Goal: Task Accomplishment & Management: Manage account settings

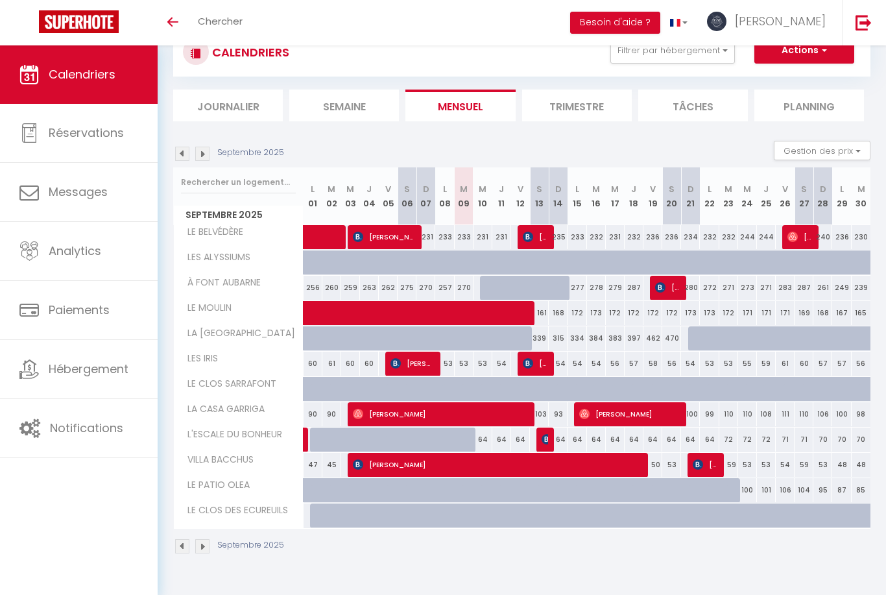
click at [861, 26] on img at bounding box center [863, 22] width 16 height 16
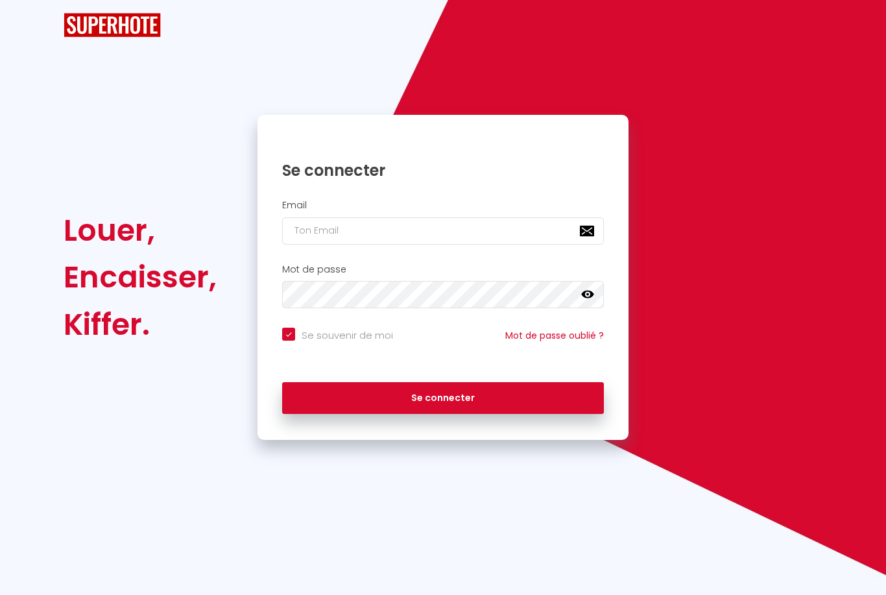
checkbox input "true"
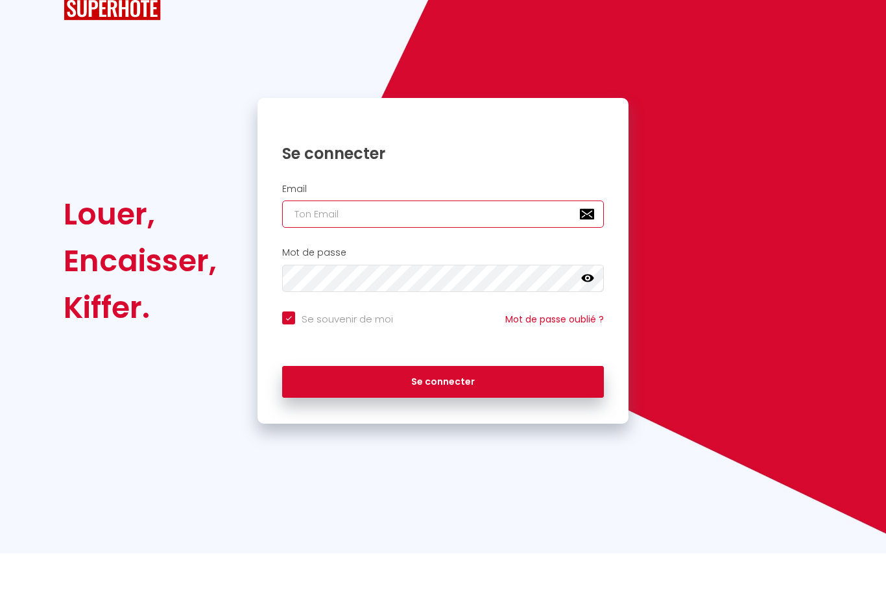
type input "[EMAIL_ADDRESS][DOMAIN_NAME]"
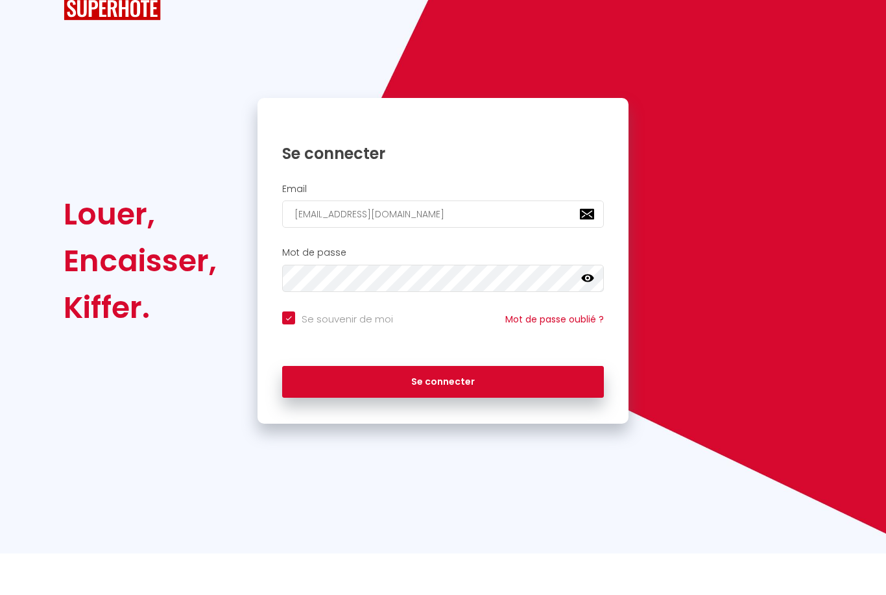
click at [443, 407] on button "Se connecter" at bounding box center [443, 423] width 322 height 32
checkbox input "true"
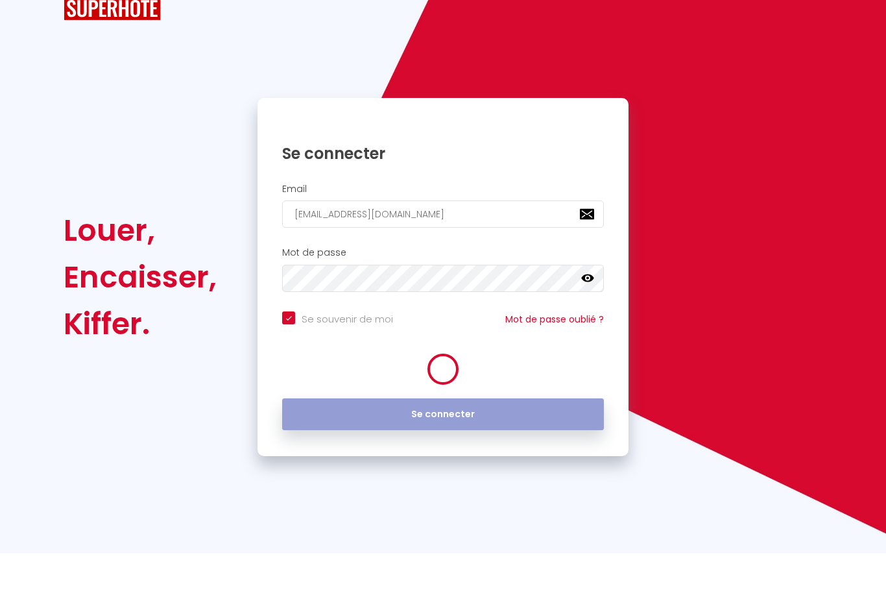
scroll to position [42, 0]
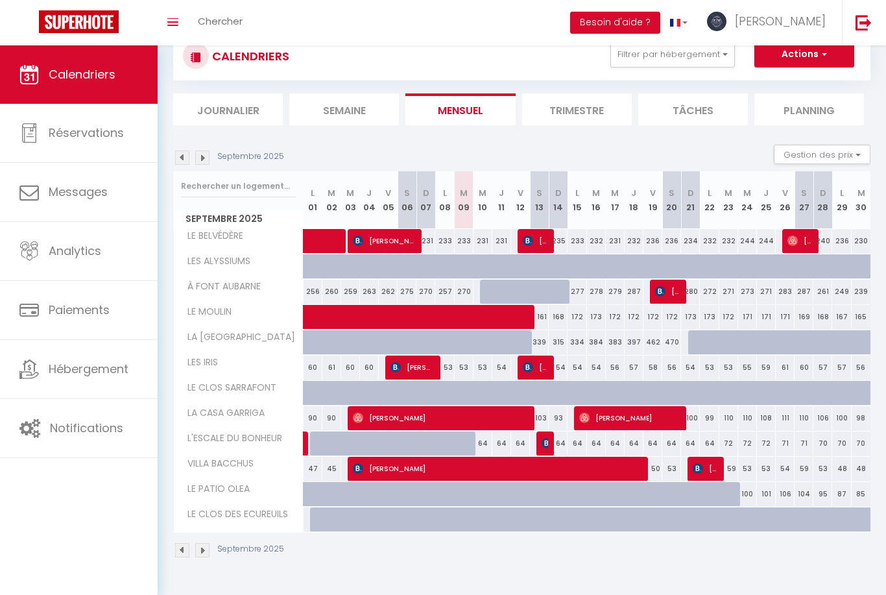
click at [202, 163] on img at bounding box center [202, 157] width 14 height 14
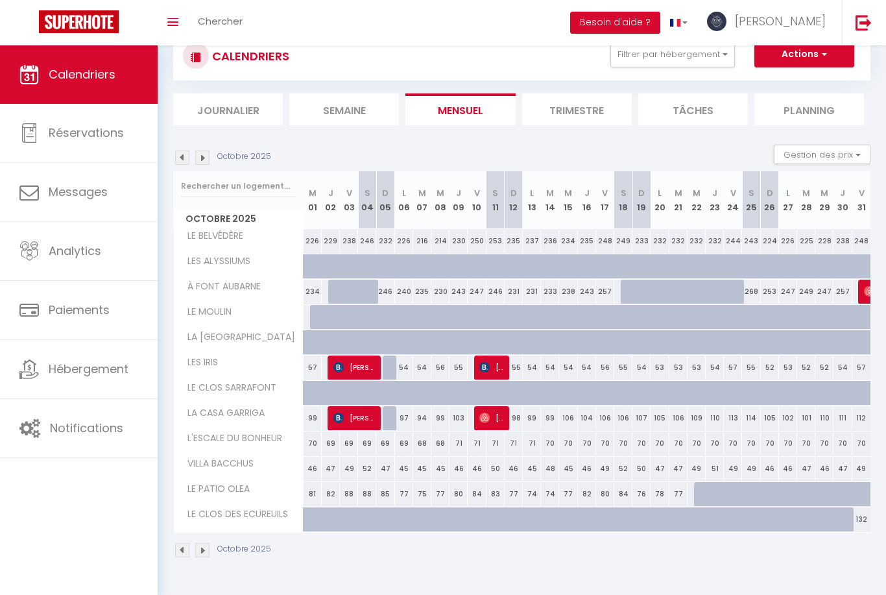
click at [201, 161] on img at bounding box center [202, 157] width 14 height 14
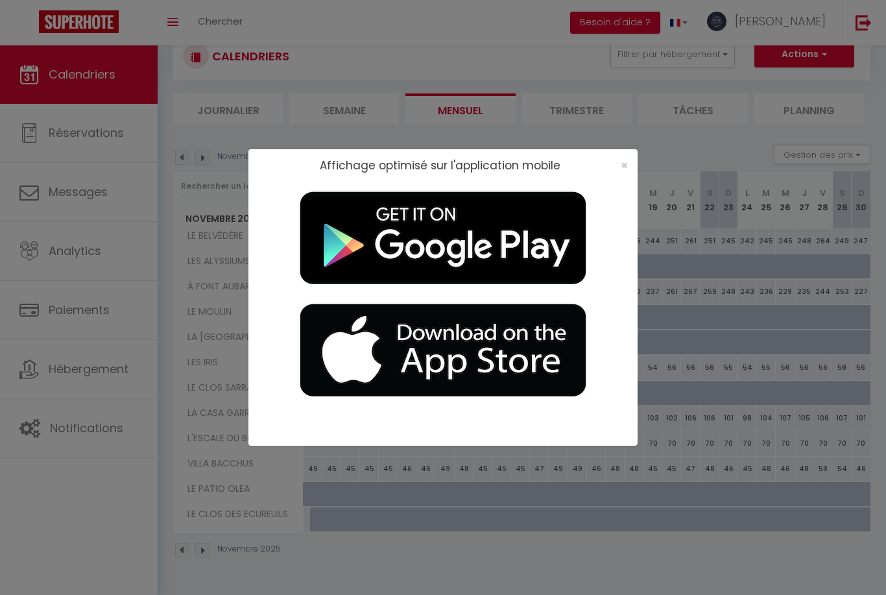
click at [623, 171] on span "×" at bounding box center [624, 165] width 7 height 16
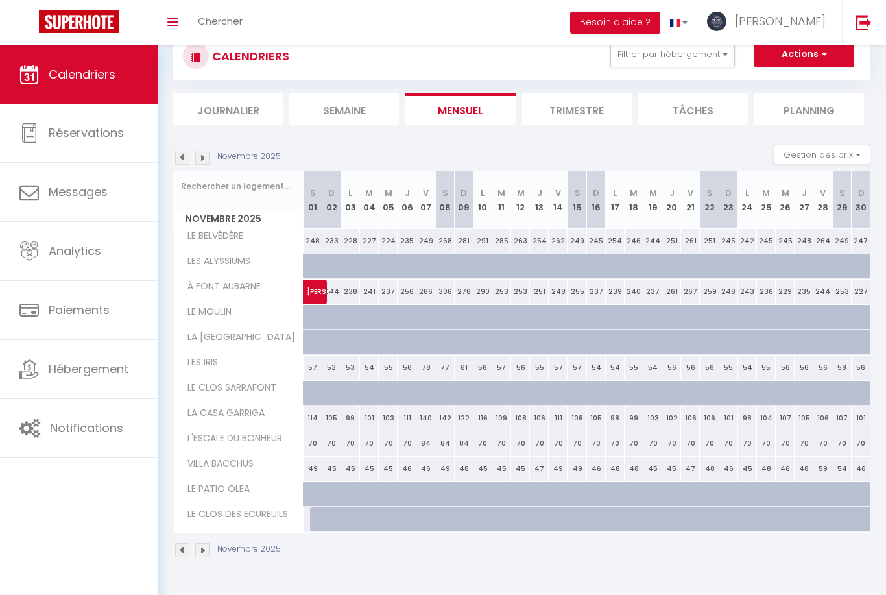
click at [178, 167] on div "Novembre 2025 Gestion des prix Nb Nuits minimum Règles Disponibilité" at bounding box center [521, 158] width 697 height 27
click at [178, 161] on img at bounding box center [182, 157] width 14 height 14
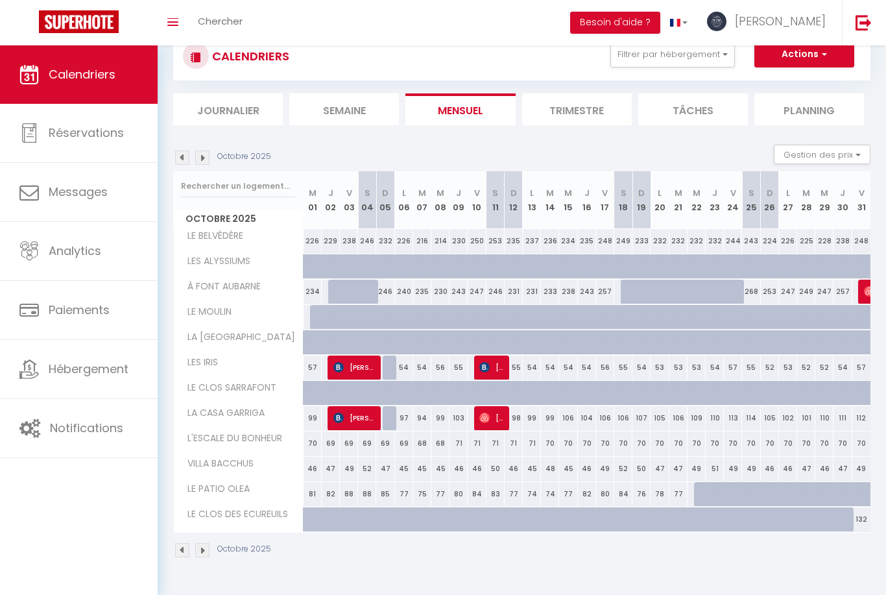
click at [182, 156] on img at bounding box center [182, 157] width 14 height 14
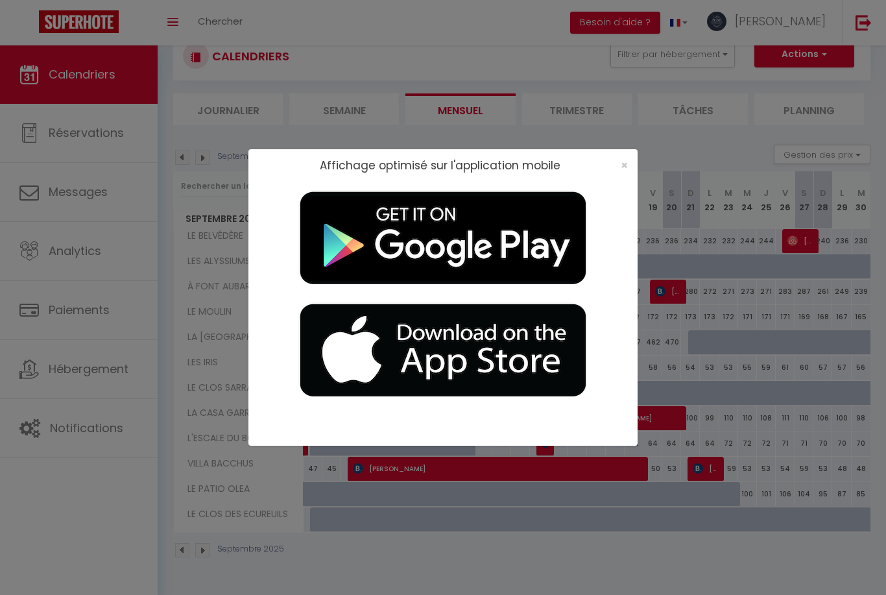
click at [627, 161] on span "×" at bounding box center [624, 165] width 7 height 16
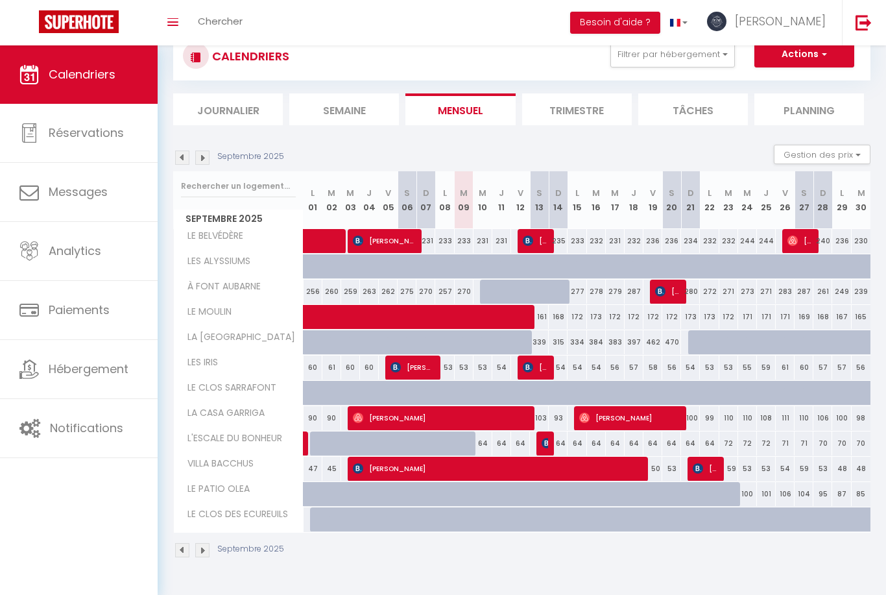
click at [208, 155] on img at bounding box center [202, 157] width 14 height 14
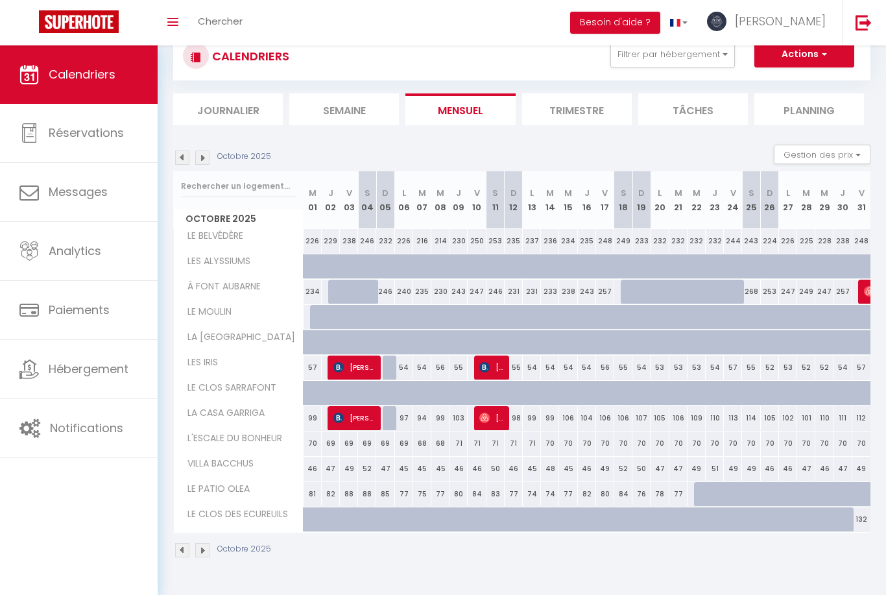
click at [623, 292] on div at bounding box center [630, 292] width 18 height 25
type input "258"
select select "1"
type input "[DATE]"
type input "Dim 19 Octobre 2025"
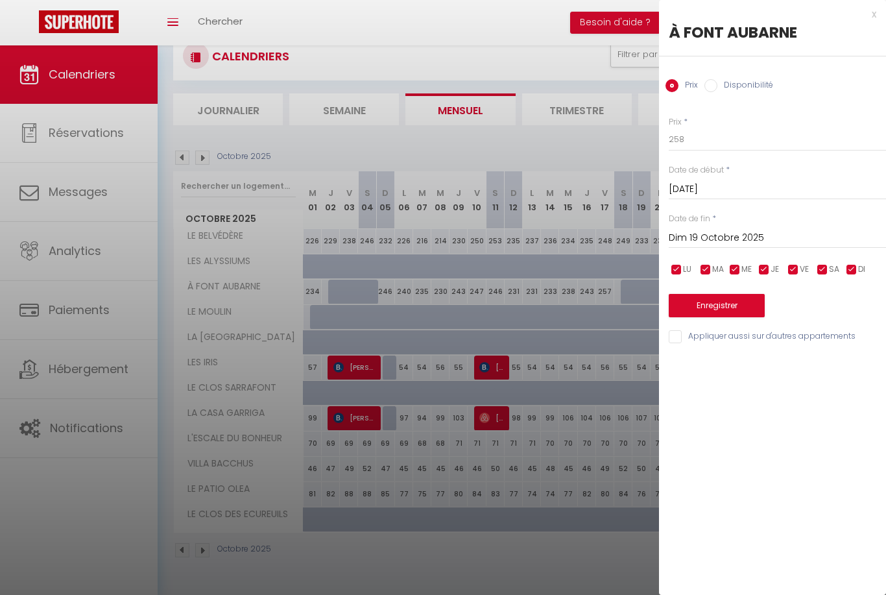
click at [760, 80] on label "Disponibilité" at bounding box center [745, 86] width 56 height 14
click at [717, 80] on input "Disponibilité" at bounding box center [710, 85] width 13 height 13
radio input "true"
radio input "false"
click at [732, 240] on input "Dim 19 Octobre 2025" at bounding box center [777, 239] width 217 height 17
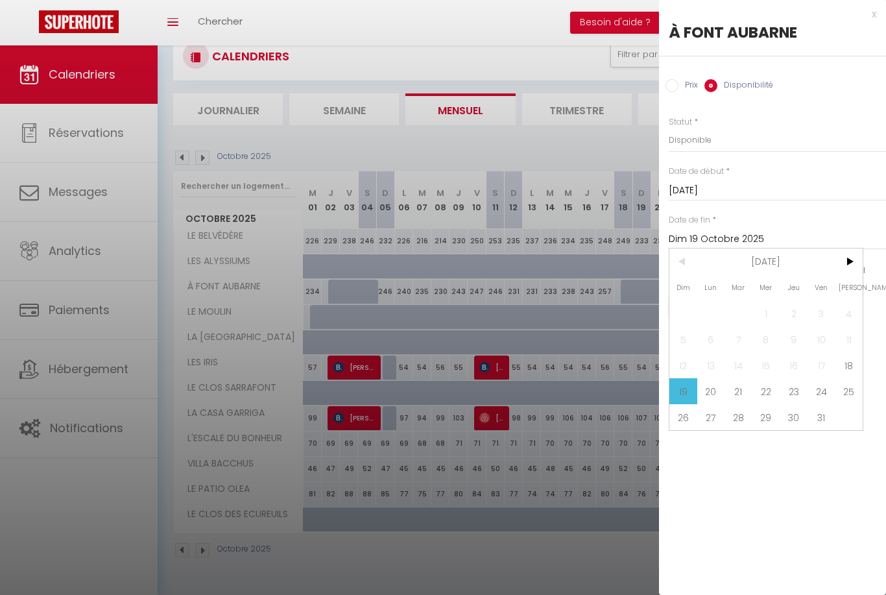
click at [687, 426] on span "26" at bounding box center [683, 417] width 28 height 26
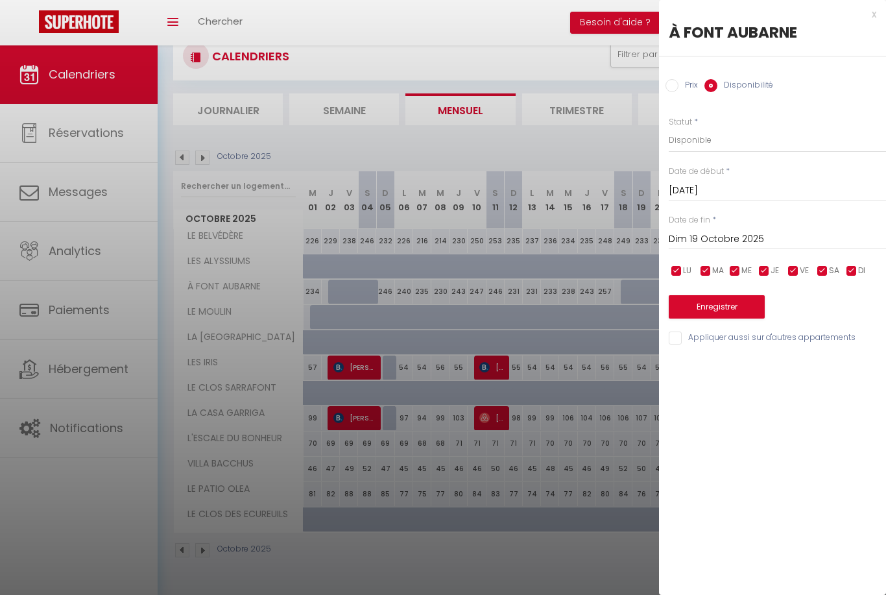
type input "Dim 26 Octobre 2025"
click at [716, 308] on button "Enregistrer" at bounding box center [717, 306] width 96 height 23
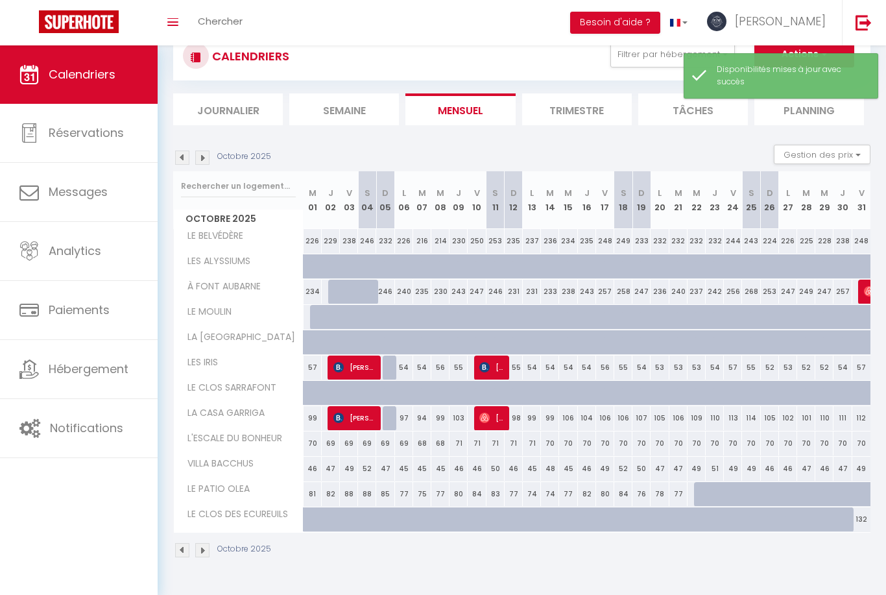
click at [208, 152] on img at bounding box center [202, 157] width 14 height 14
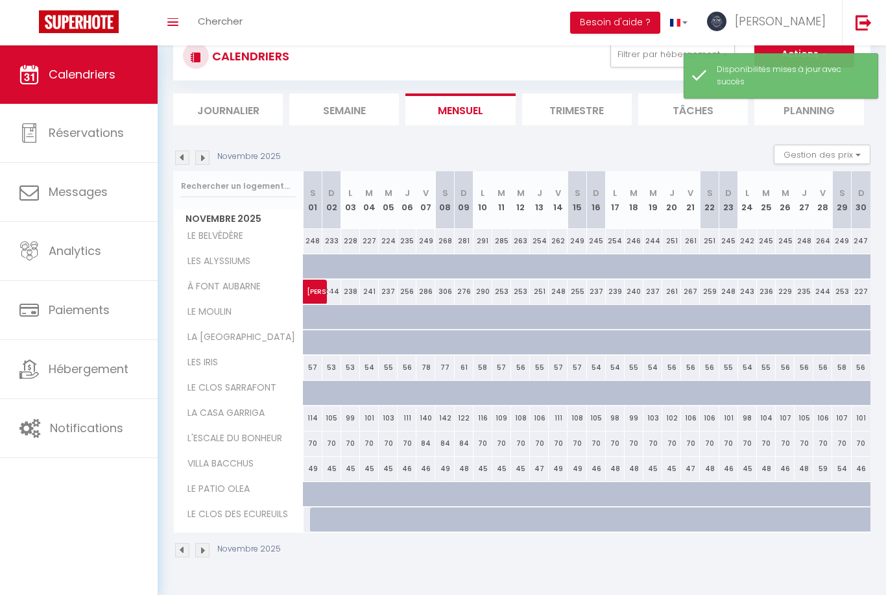
click at [198, 161] on img at bounding box center [202, 157] width 14 height 14
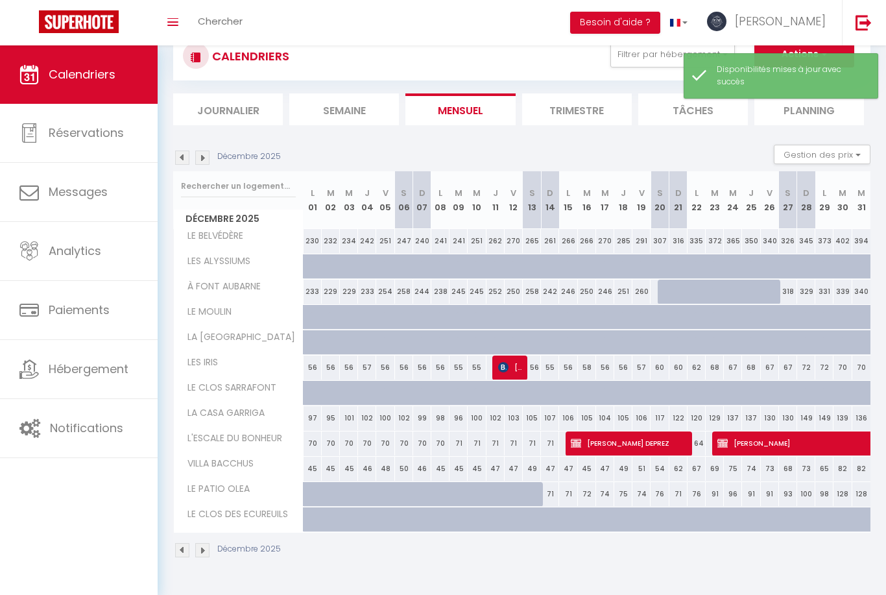
click at [202, 154] on img at bounding box center [202, 157] width 14 height 14
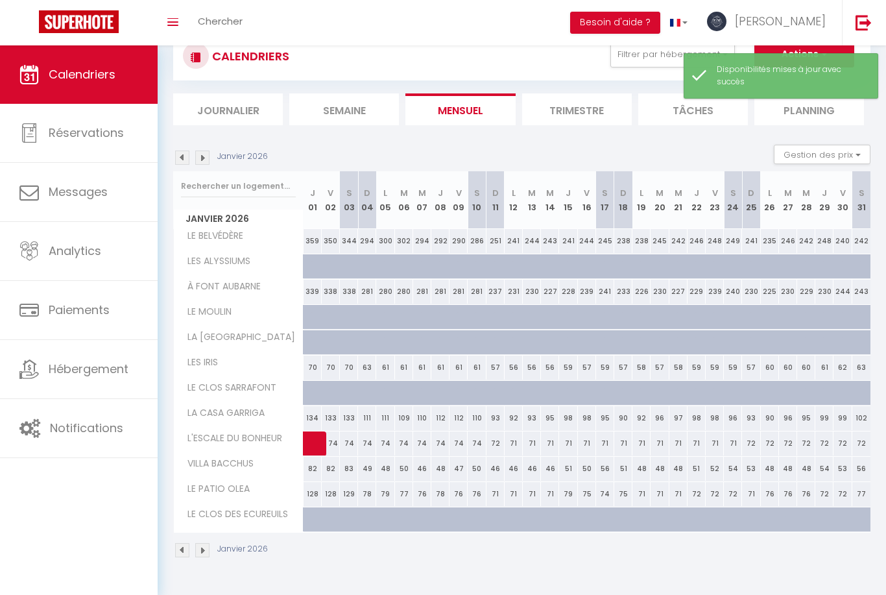
click at [196, 154] on img at bounding box center [202, 157] width 14 height 14
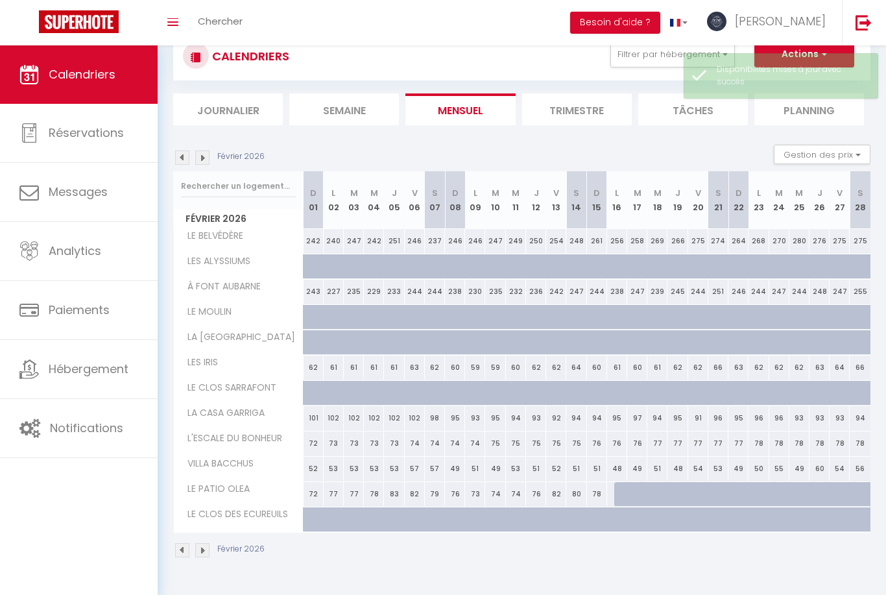
click at [197, 155] on img at bounding box center [202, 157] width 14 height 14
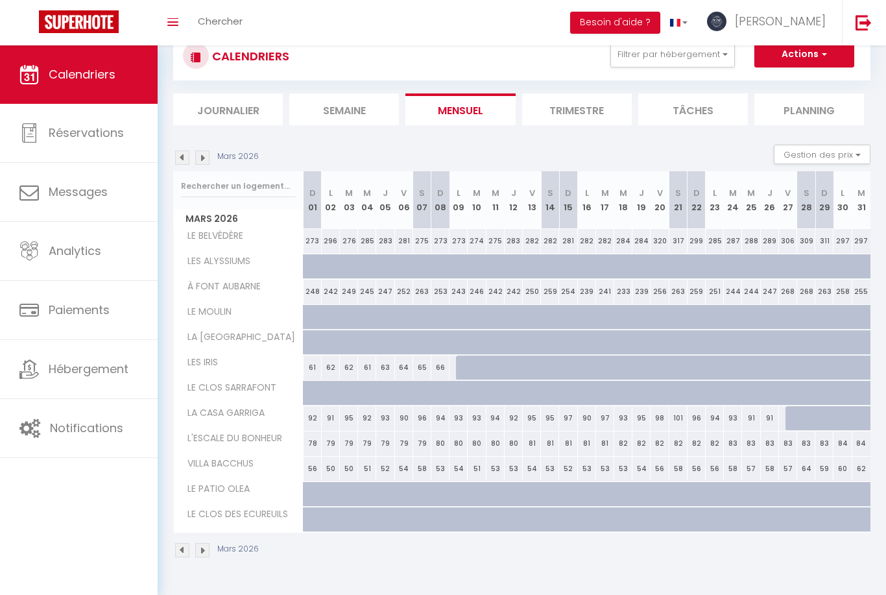
click at [198, 152] on img at bounding box center [202, 157] width 14 height 14
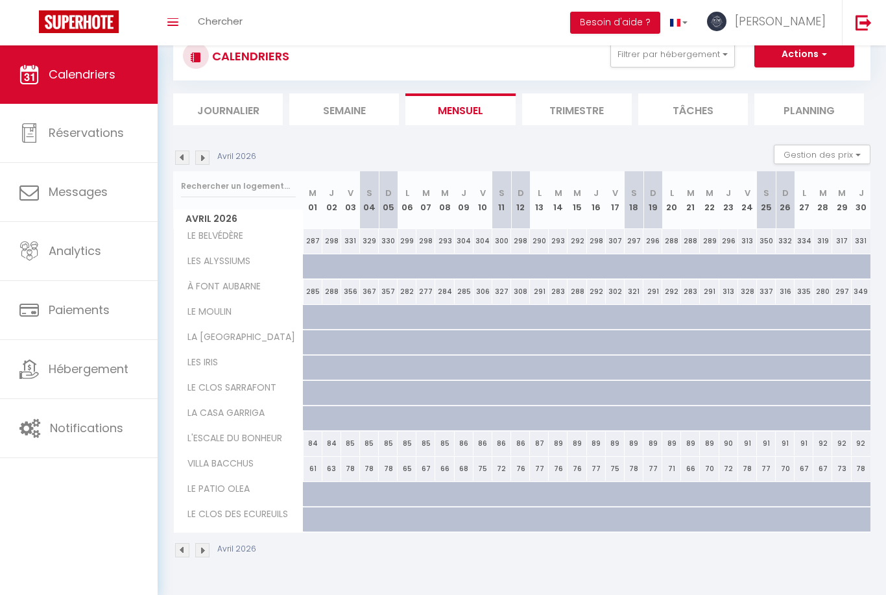
click at [204, 152] on img at bounding box center [202, 157] width 14 height 14
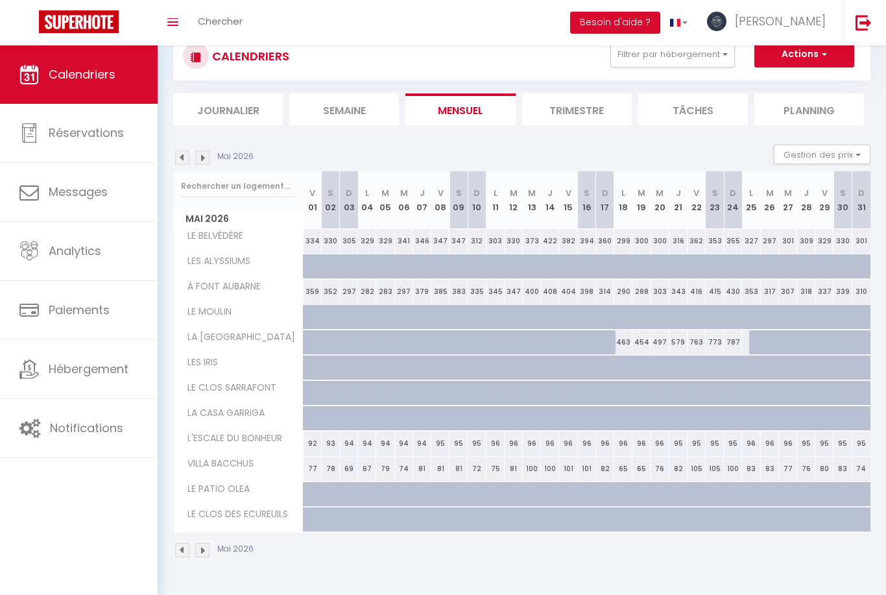
click at [200, 155] on img at bounding box center [202, 157] width 14 height 14
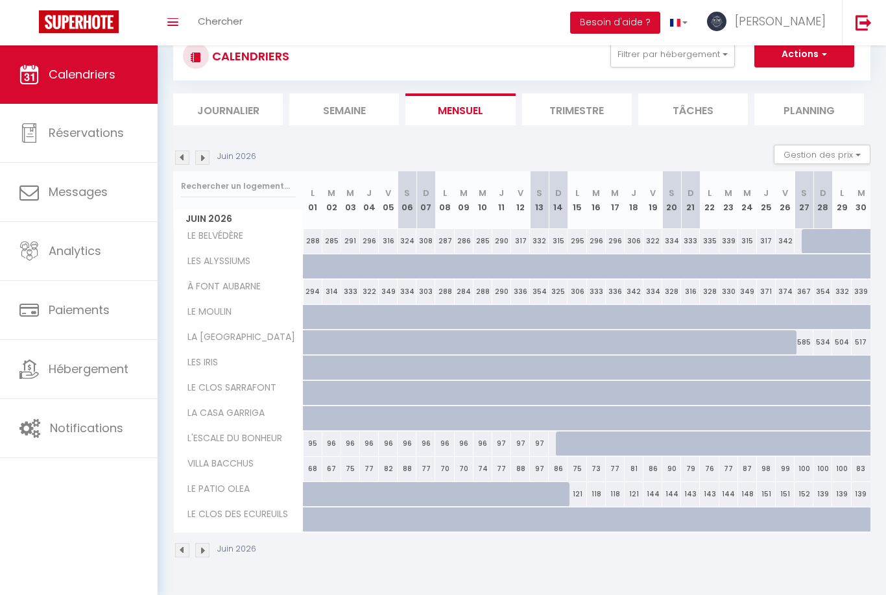
click at [200, 152] on img at bounding box center [202, 157] width 14 height 14
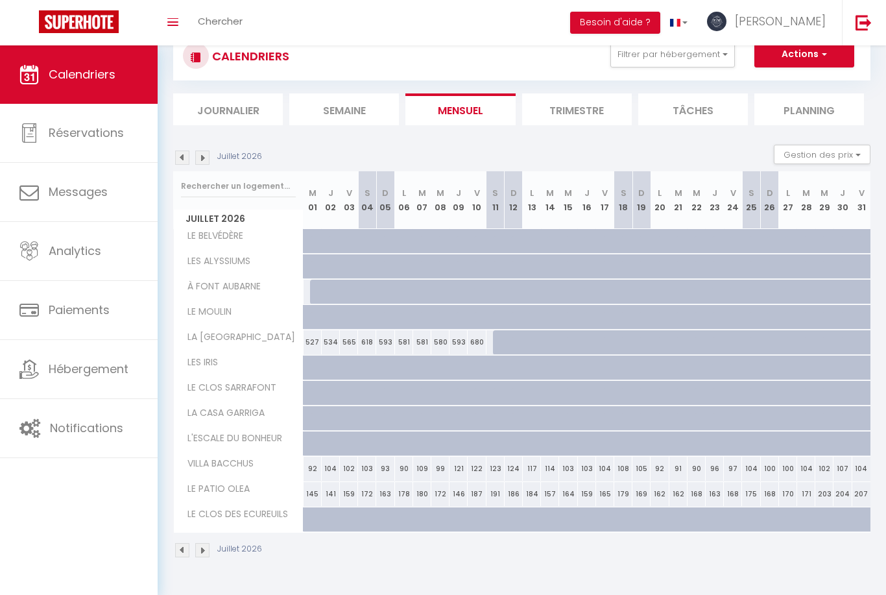
click at [187, 154] on img at bounding box center [182, 157] width 14 height 14
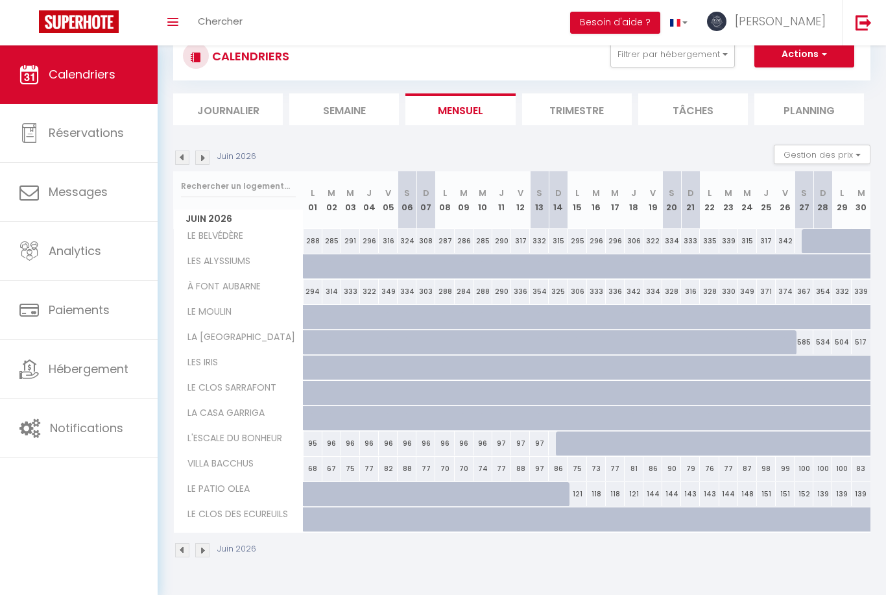
click at [196, 154] on img at bounding box center [202, 157] width 14 height 14
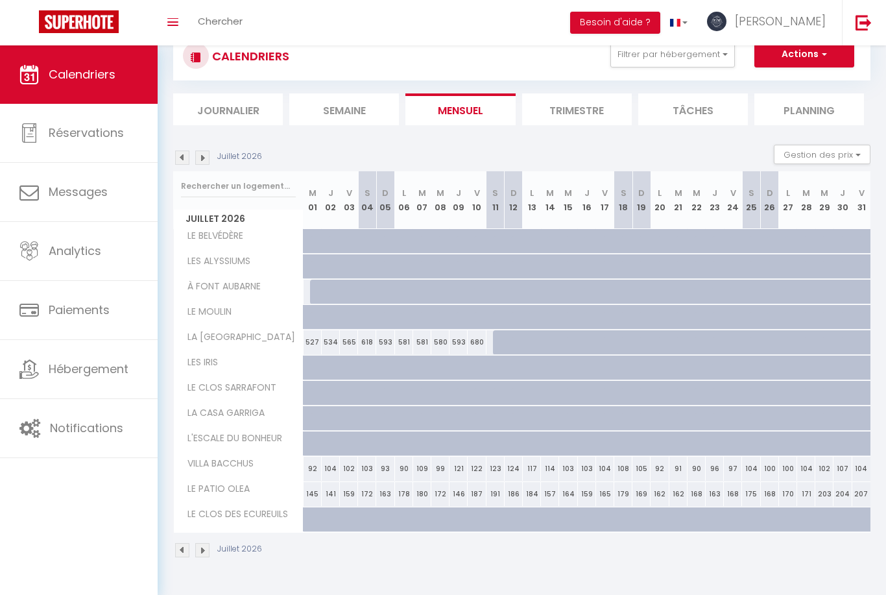
click at [318, 295] on div at bounding box center [319, 292] width 18 height 25
select select "1"
type input "Mer 01 Juillet 2026"
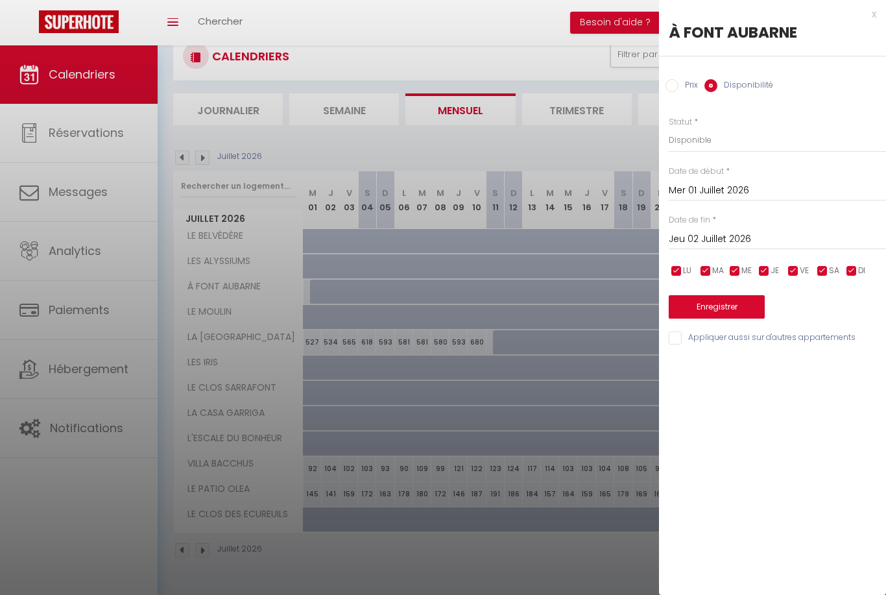
click at [720, 234] on input "Jeu 02 Juillet 2026" at bounding box center [777, 239] width 217 height 17
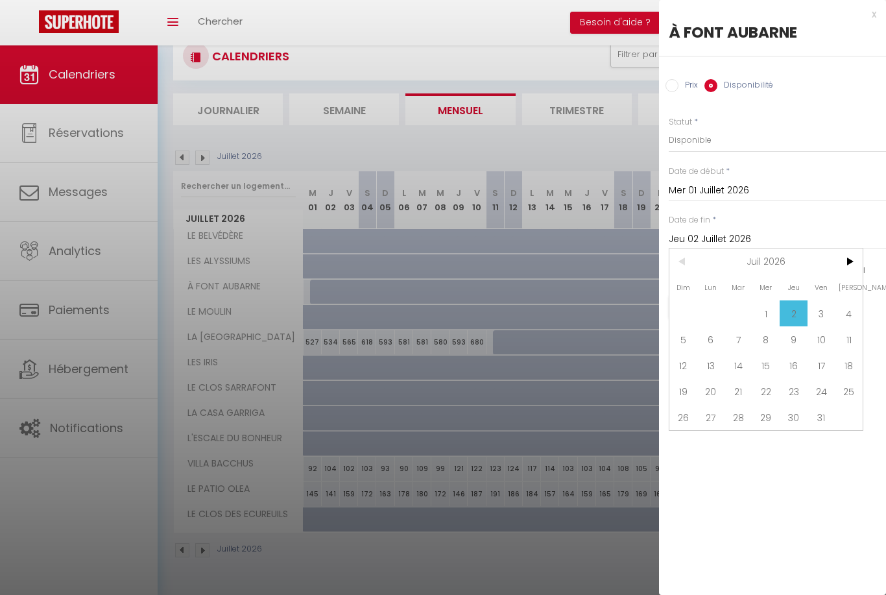
click at [849, 364] on span "18" at bounding box center [849, 365] width 28 height 26
type input "[DATE]"
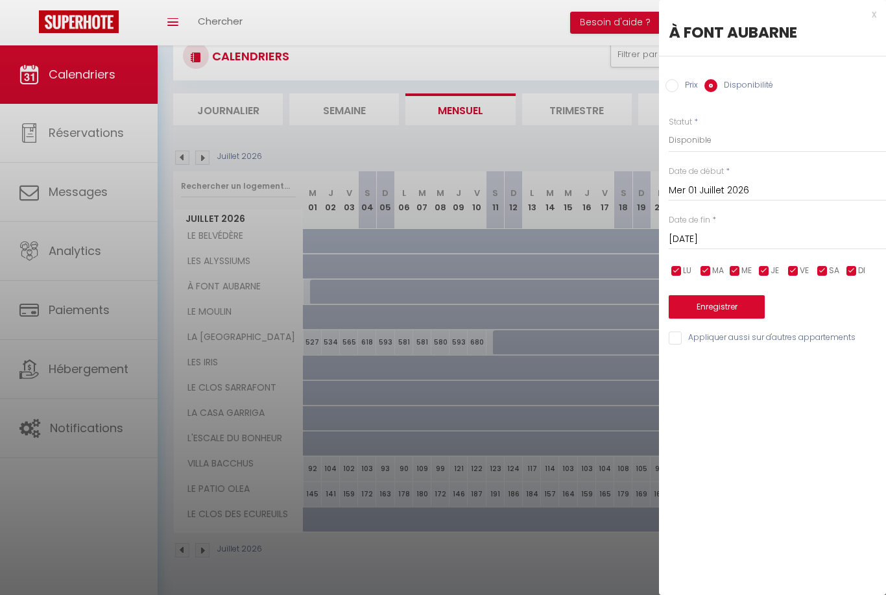
click at [715, 299] on button "Enregistrer" at bounding box center [717, 306] width 96 height 23
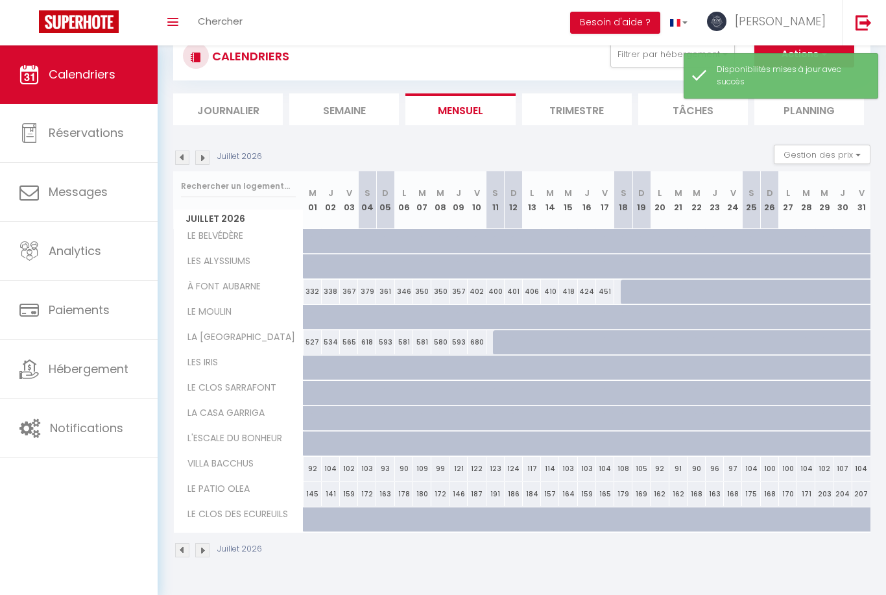
click at [197, 160] on img at bounding box center [202, 157] width 14 height 14
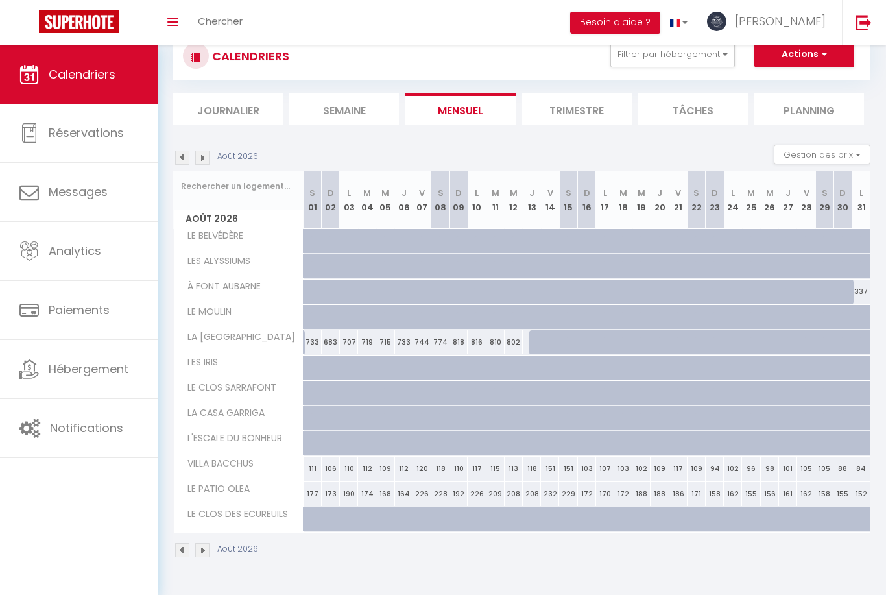
click at [444, 289] on div at bounding box center [447, 299] width 18 height 25
select select "1"
type input "[DATE]"
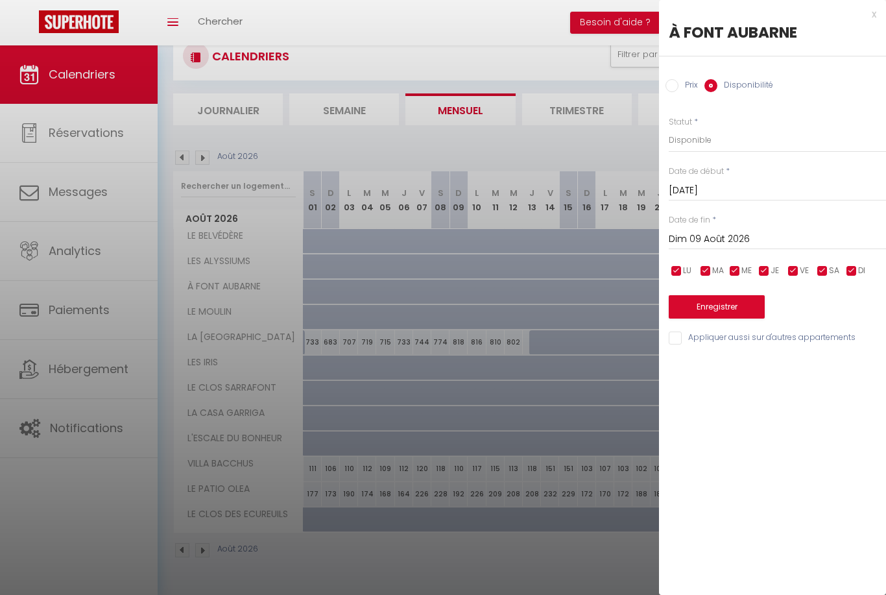
click at [723, 237] on input "Dim 09 Août 2026" at bounding box center [777, 239] width 217 height 17
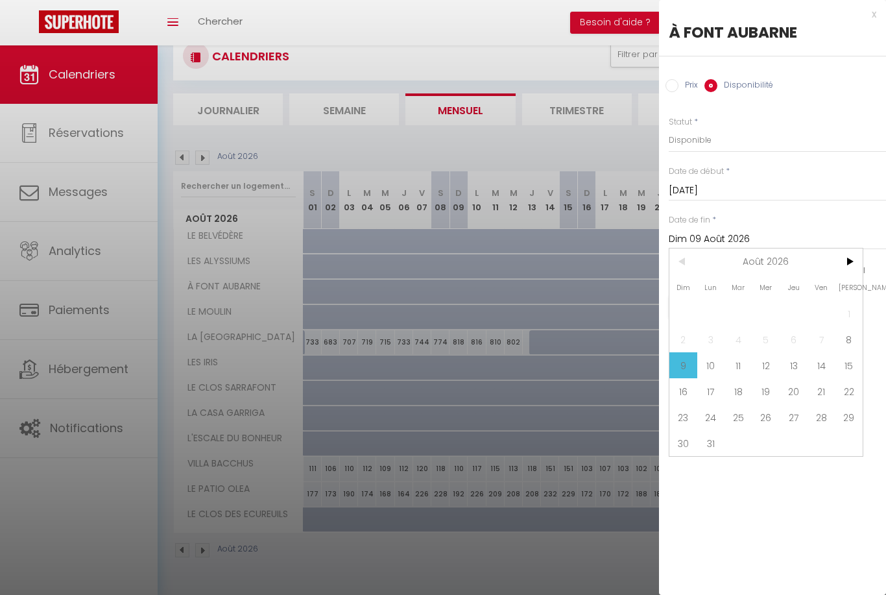
click at [707, 453] on span "31" at bounding box center [711, 443] width 28 height 26
type input "Lun 31 Août 2026"
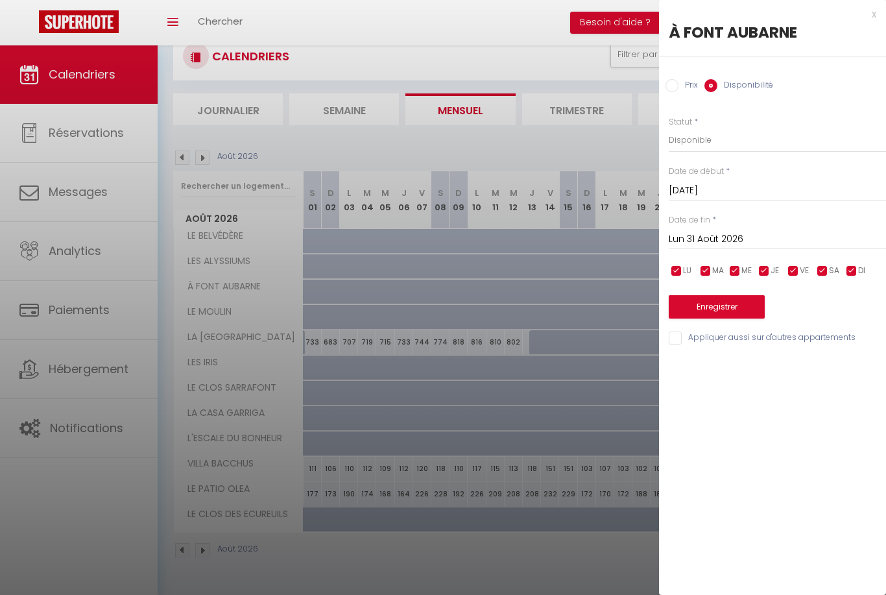
click at [720, 303] on button "Enregistrer" at bounding box center [717, 306] width 96 height 23
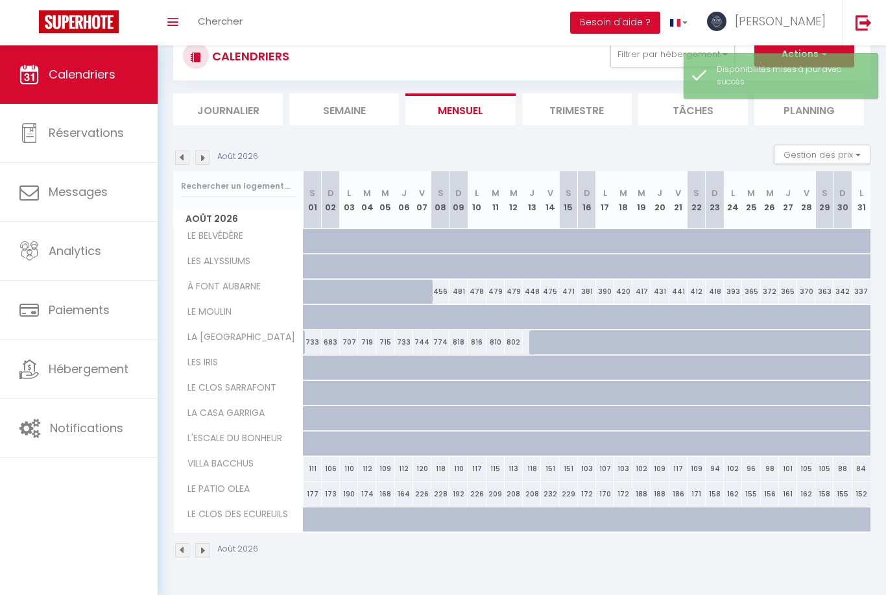
click at [178, 163] on img at bounding box center [182, 157] width 14 height 14
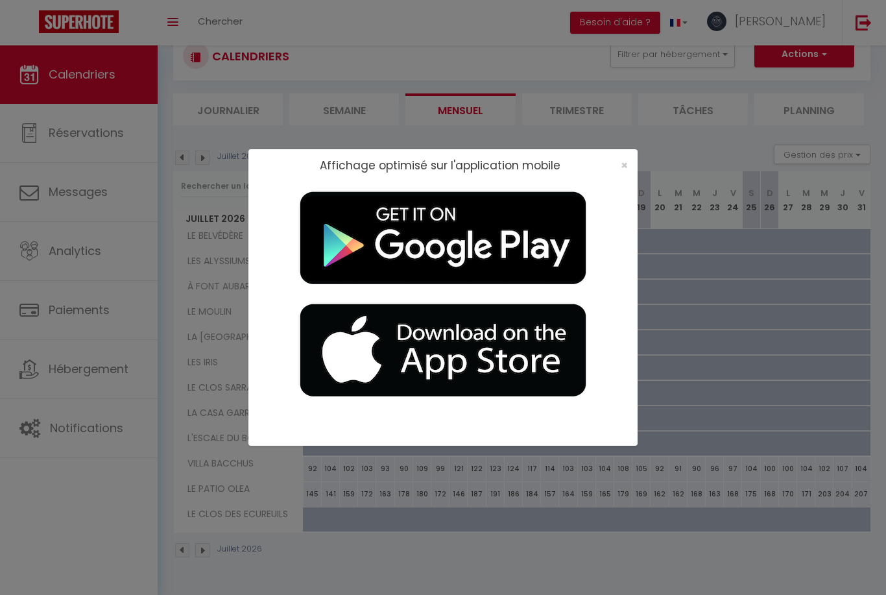
click at [612, 171] on div "×" at bounding box center [620, 165] width 32 height 13
click at [627, 167] on span "×" at bounding box center [624, 165] width 7 height 16
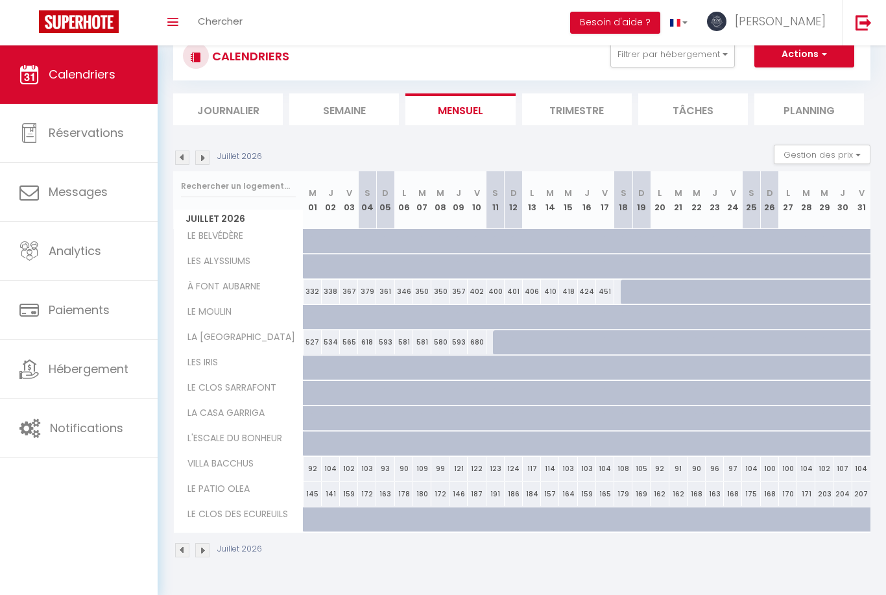
click at [180, 162] on img at bounding box center [182, 157] width 14 height 14
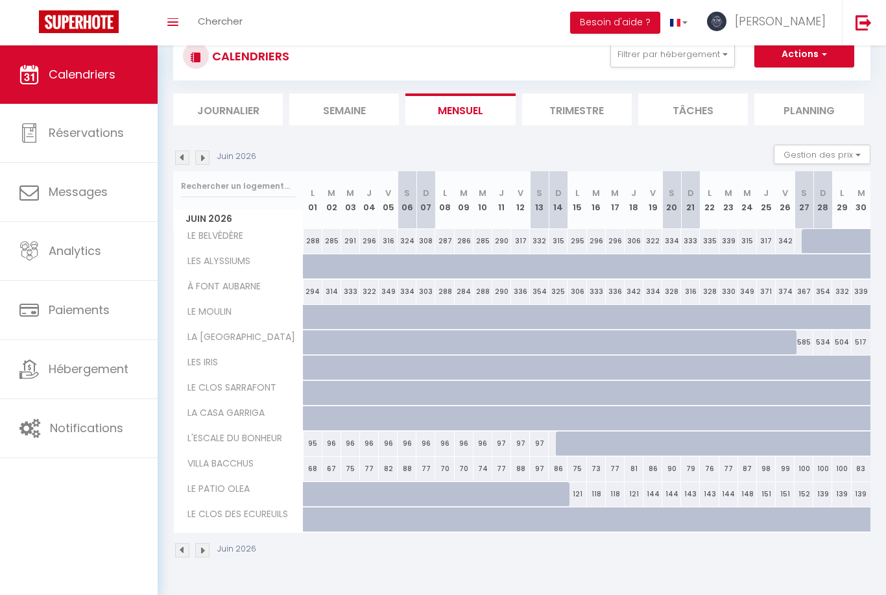
click at [178, 163] on img at bounding box center [182, 157] width 14 height 14
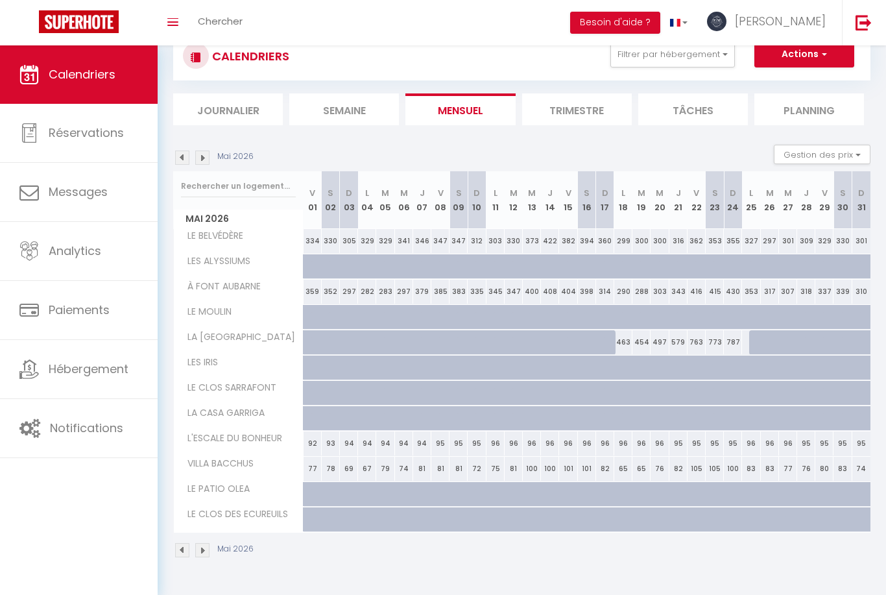
click at [178, 160] on img at bounding box center [182, 157] width 14 height 14
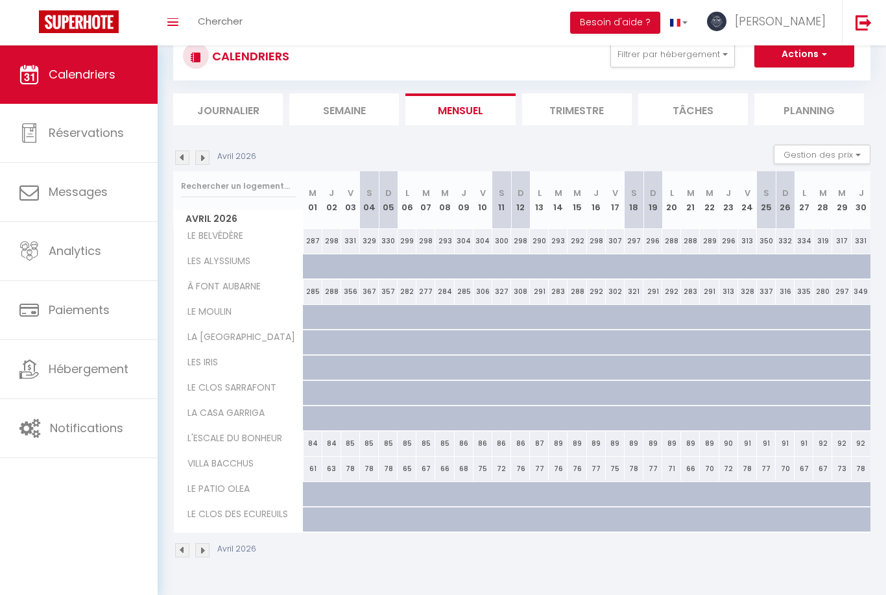
click at [185, 156] on img at bounding box center [182, 157] width 14 height 14
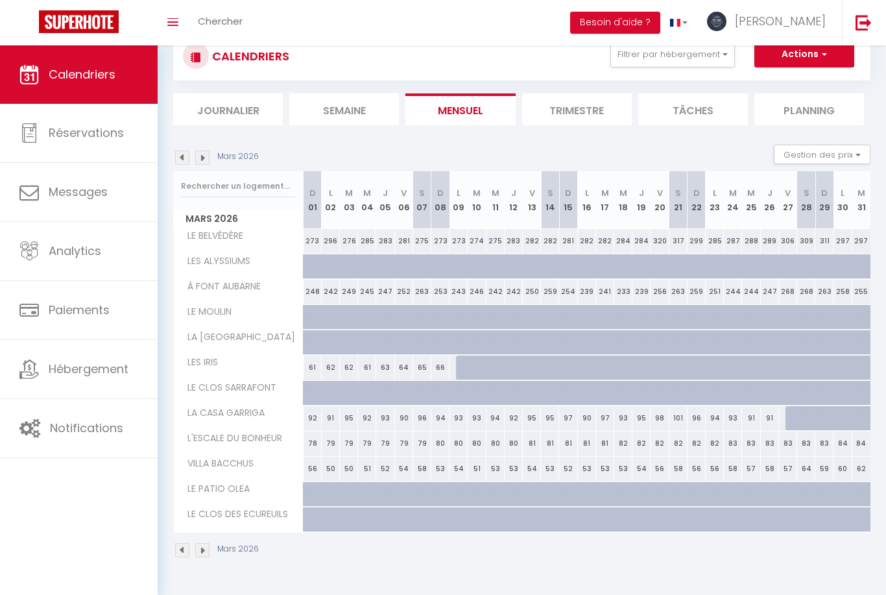
click at [182, 157] on img at bounding box center [182, 157] width 14 height 14
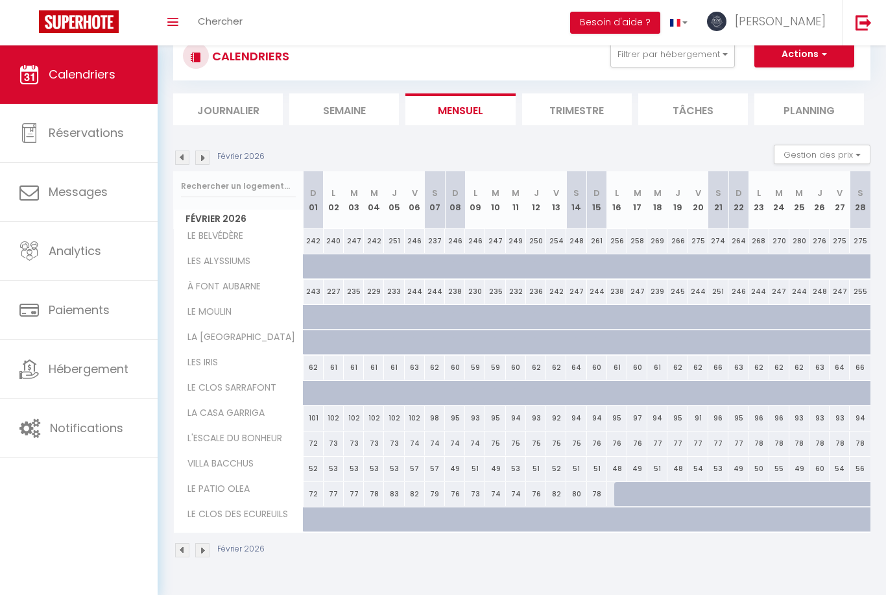
click at [180, 158] on img at bounding box center [182, 157] width 14 height 14
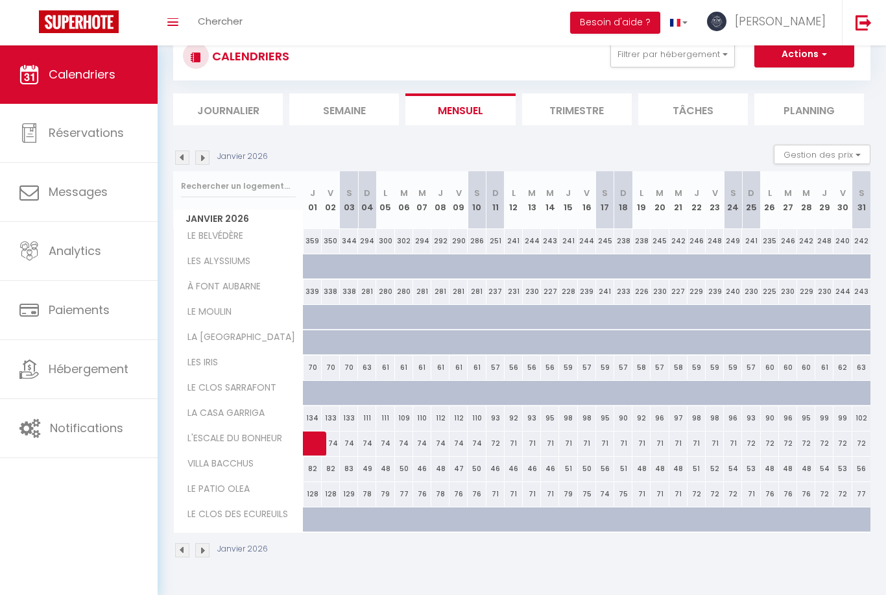
click at [177, 158] on img at bounding box center [182, 157] width 14 height 14
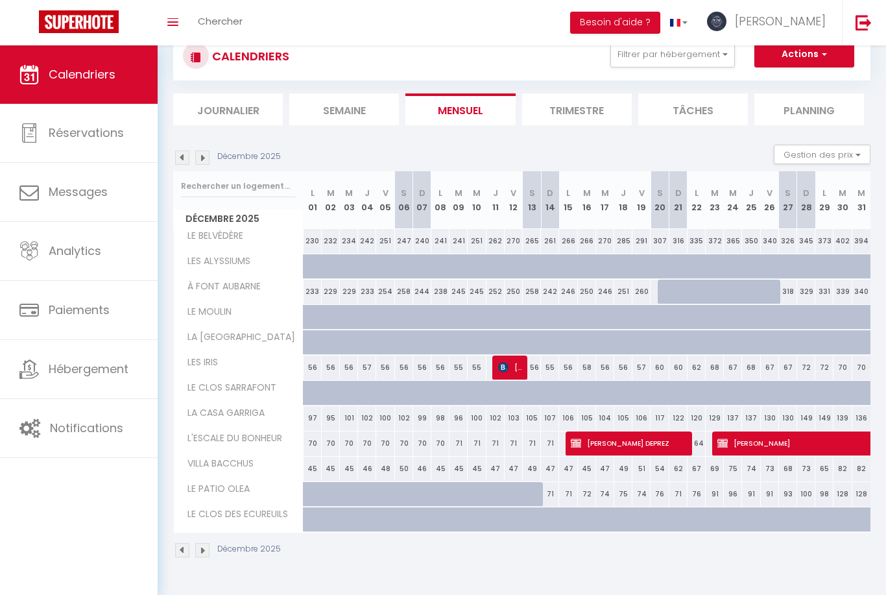
click at [181, 154] on img at bounding box center [182, 157] width 14 height 14
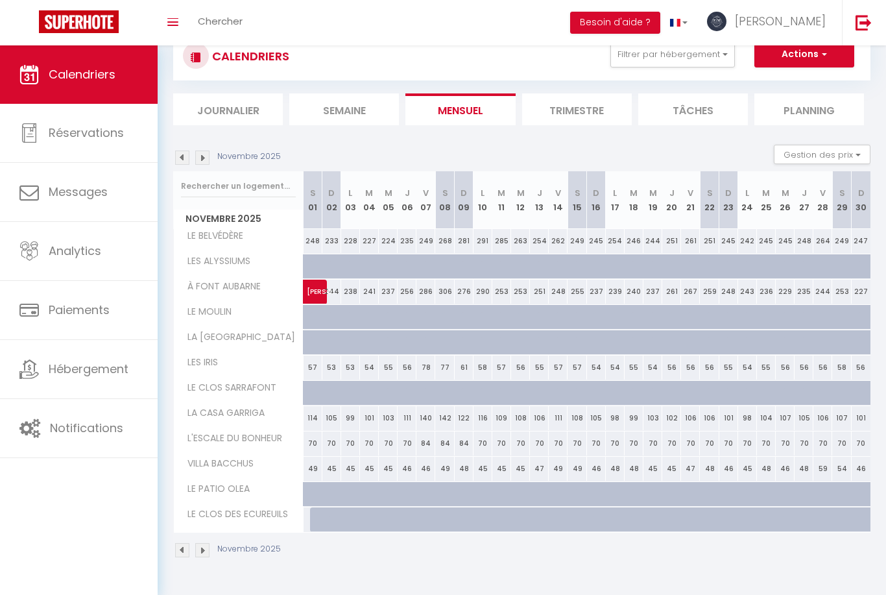
click at [178, 160] on img at bounding box center [182, 157] width 14 height 14
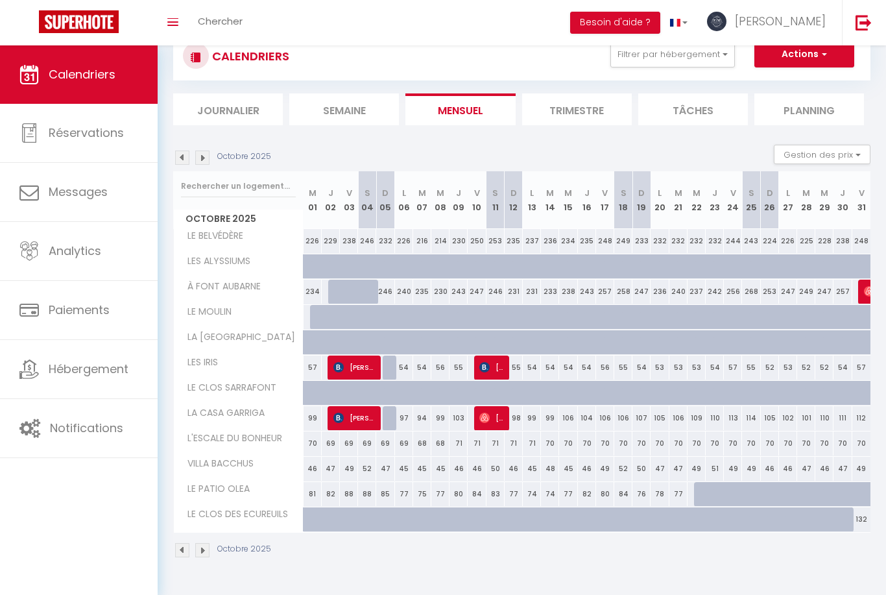
click at [180, 161] on img at bounding box center [182, 157] width 14 height 14
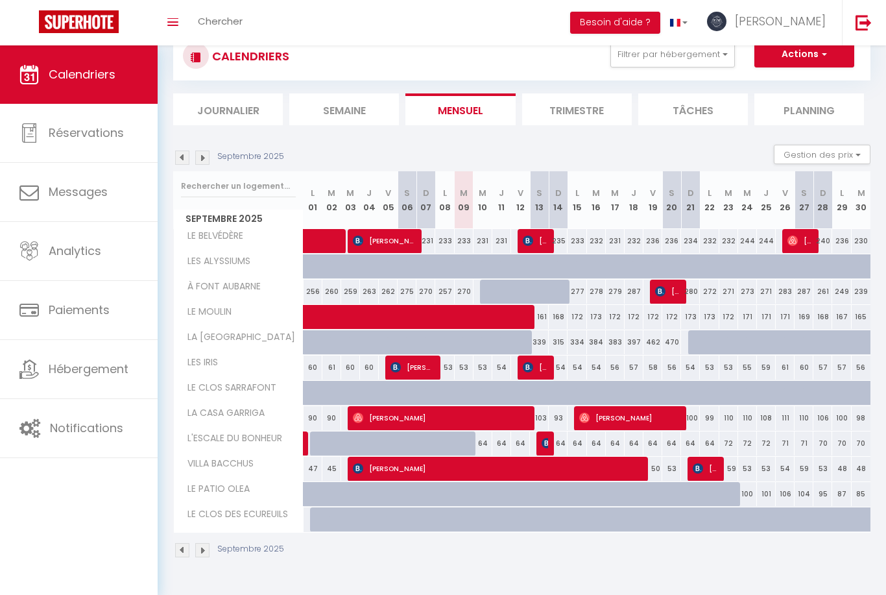
click at [660, 287] on img at bounding box center [660, 291] width 10 height 10
select select "OK"
select select "KO"
select select "1"
select select "0"
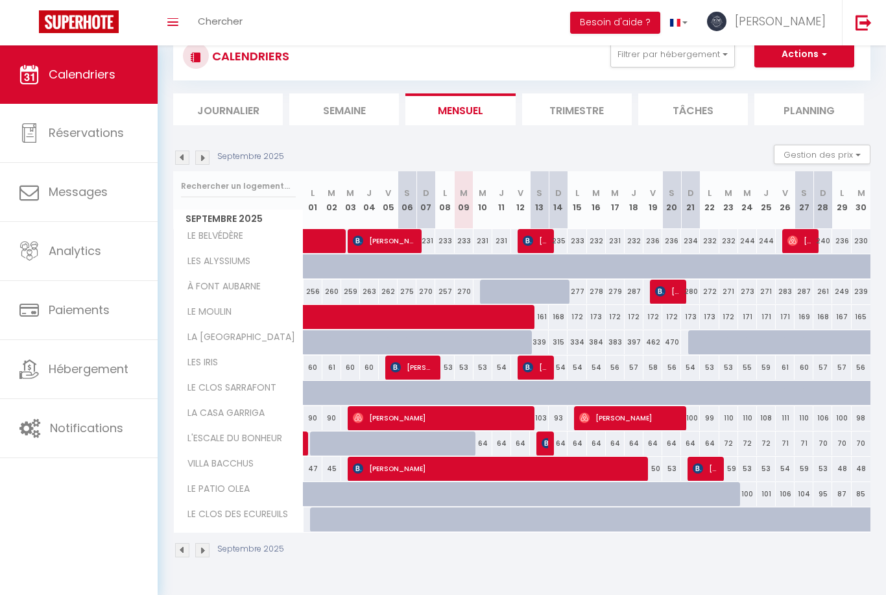
select select "1"
select select
select select "45626"
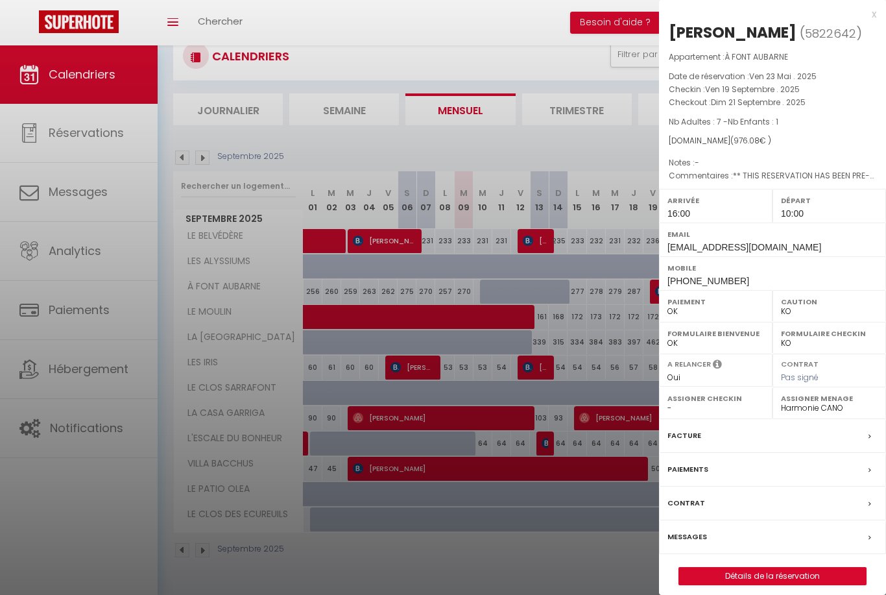
click at [794, 580] on link "Détails de la réservation" at bounding box center [772, 575] width 187 height 17
select select
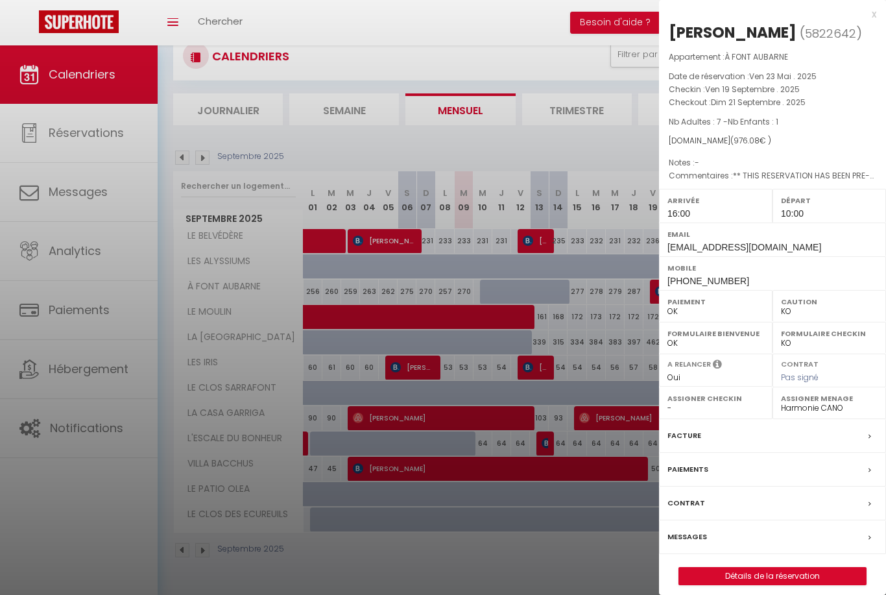
select select
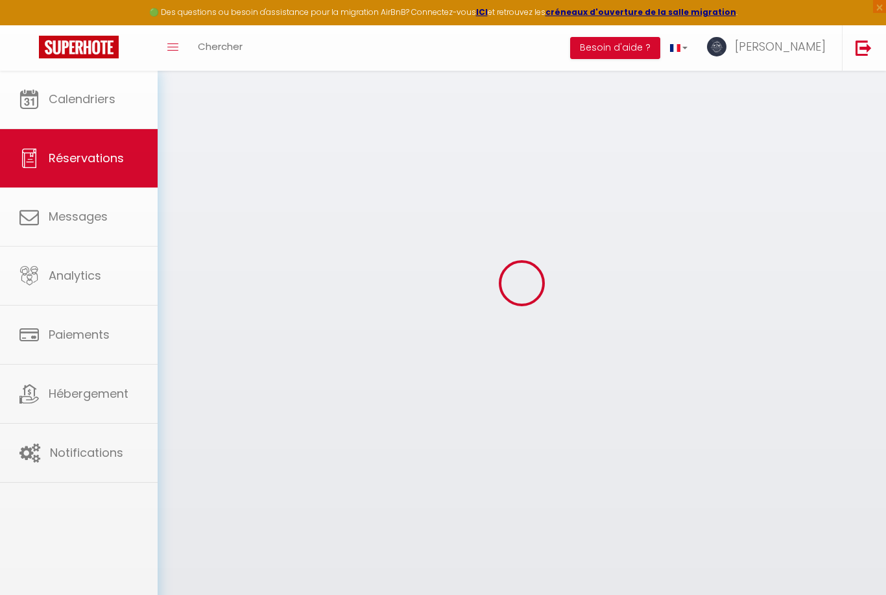
select select
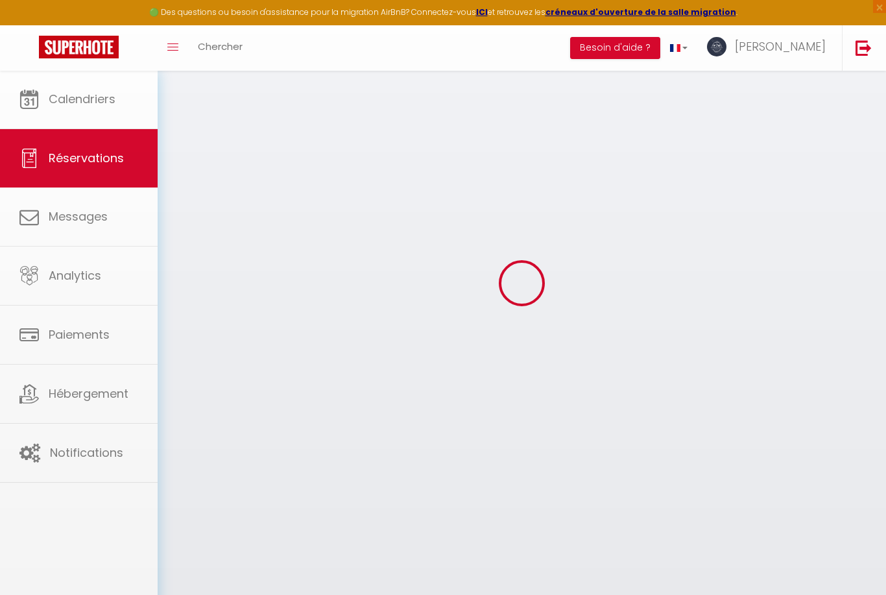
select select
checkbox input "false"
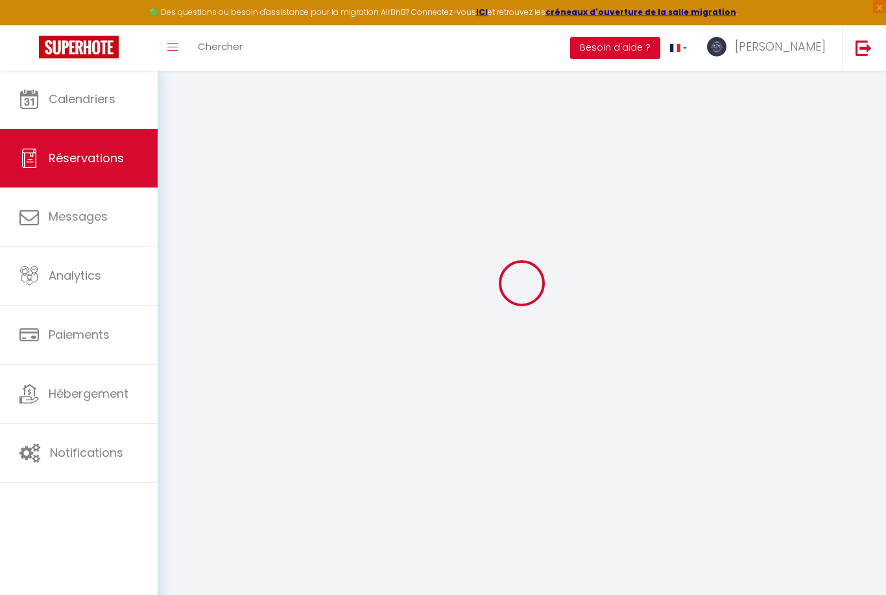
type input "[PERSON_NAME]"
type input "SABATIER"
type input "[EMAIL_ADDRESS][DOMAIN_NAME]"
type input "[PHONE_NUMBER]"
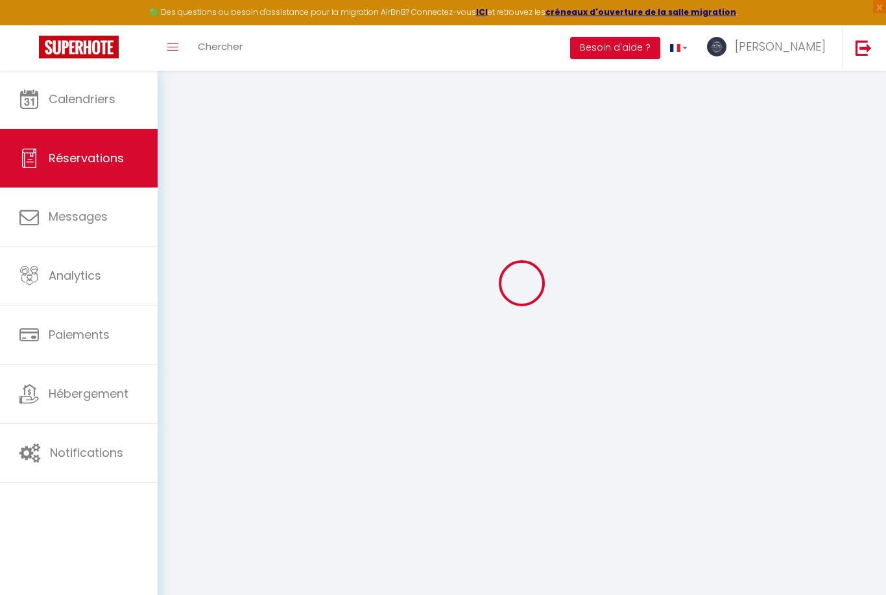
type input "[PHONE_NUMBER]"
type input "."
select select "FR"
type input "159.73"
type input "13.67"
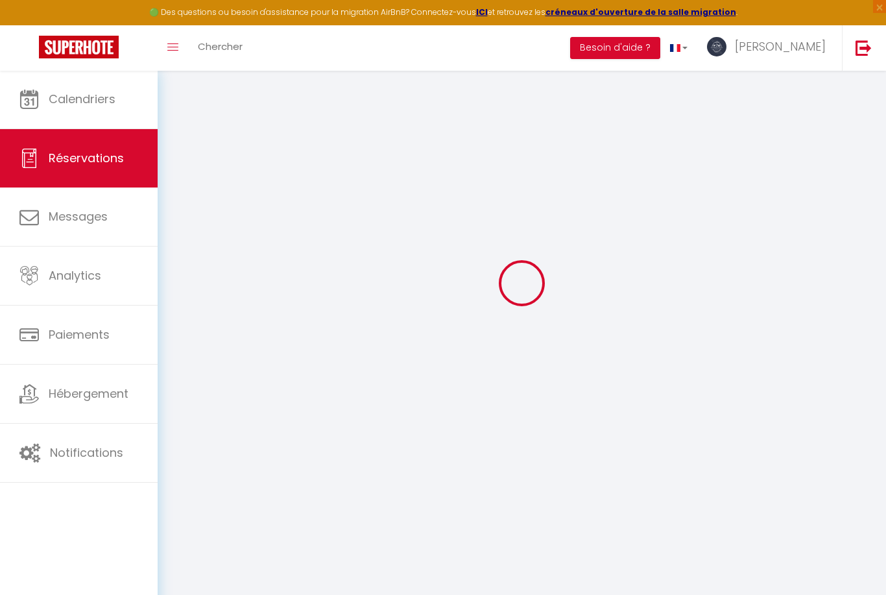
select select "67230"
select select "1"
select select
type input "7"
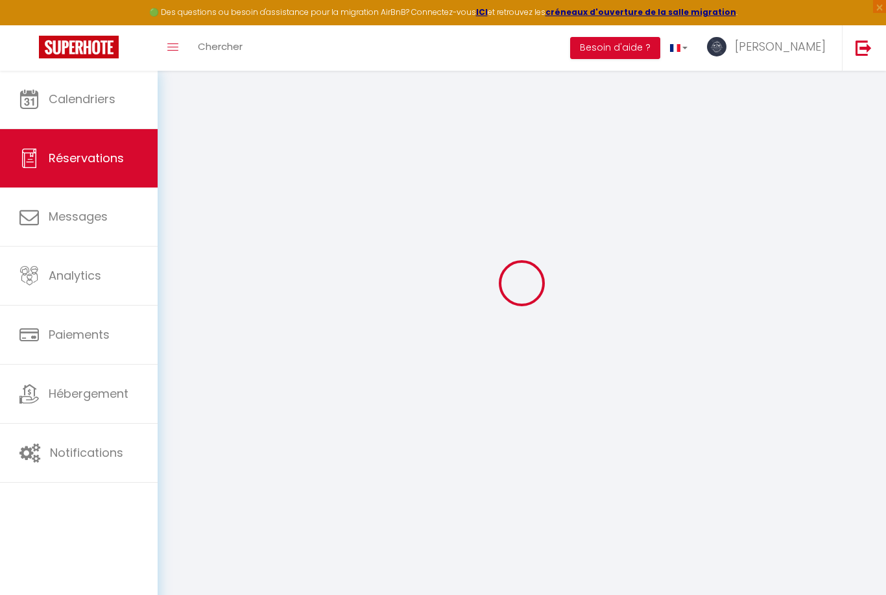
type input "1"
select select "12"
select select
type input "729.6"
checkbox input "false"
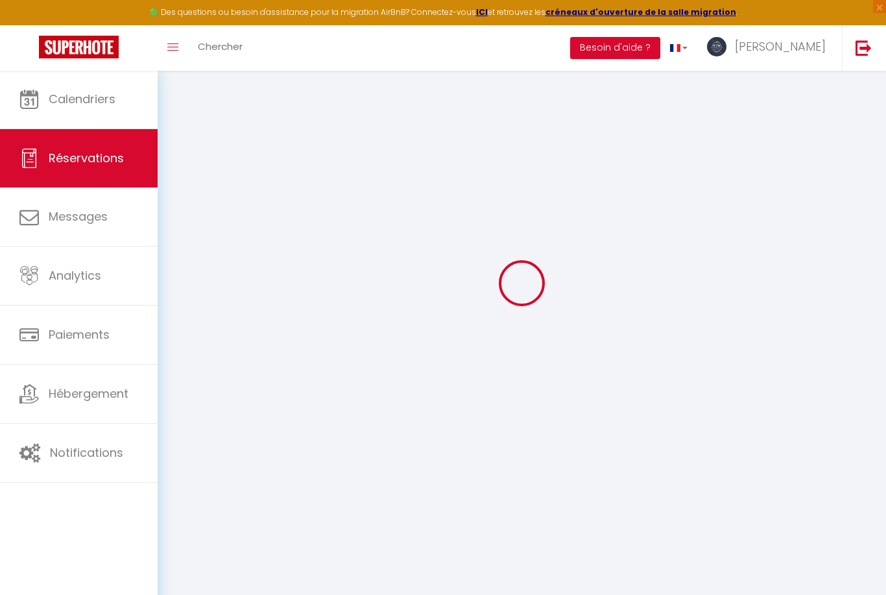
type input "0"
select select "2"
type input "210"
type input "0"
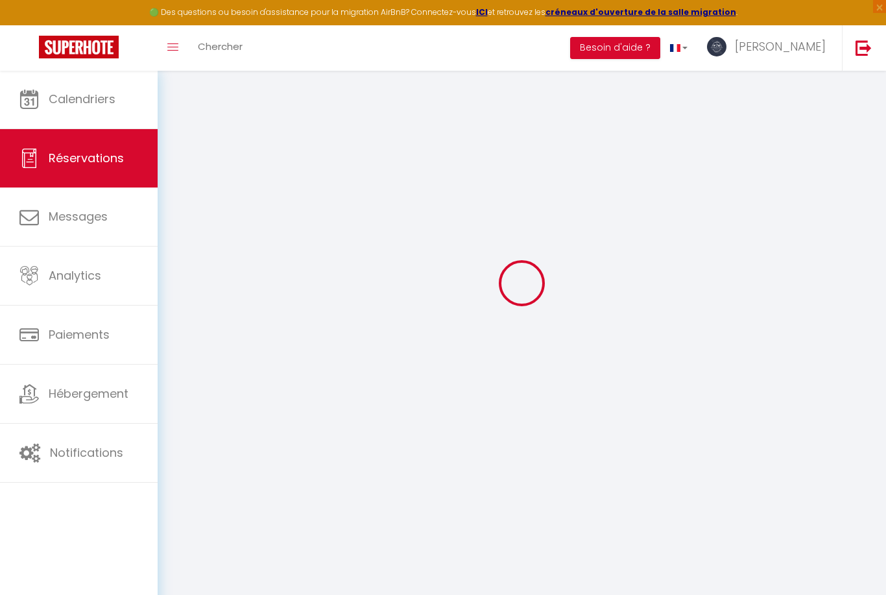
select select
select select "14"
checkbox input "false"
select select
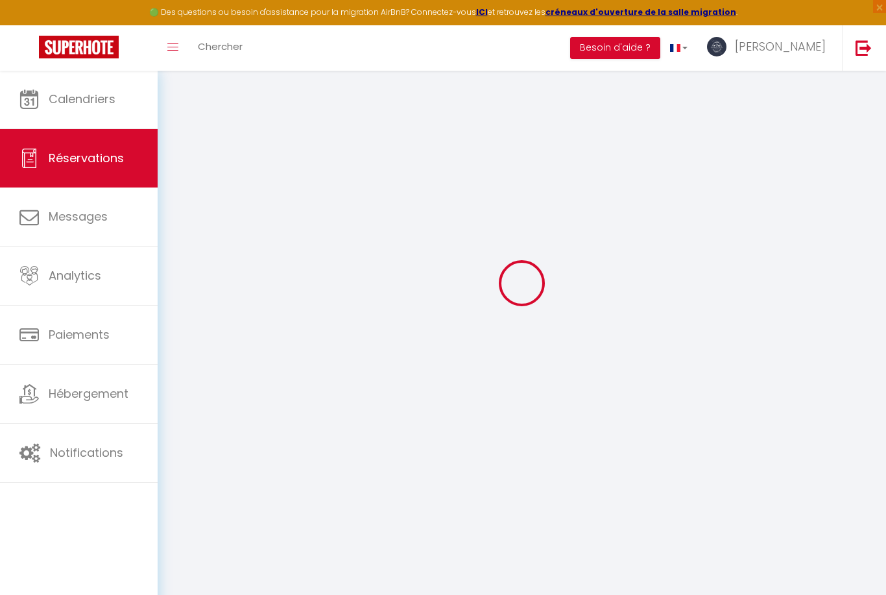
select select
checkbox input "false"
select select
checkbox input "false"
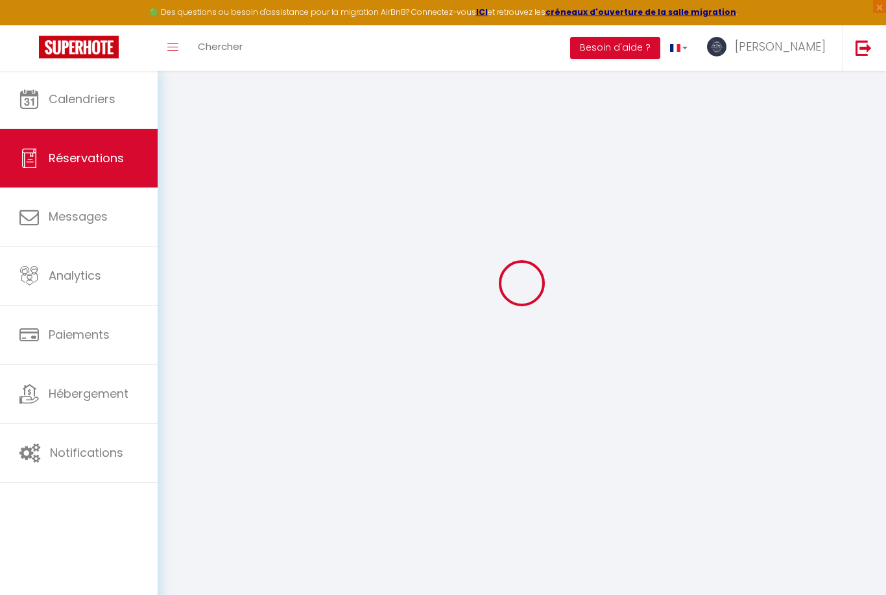
type textarea "** THIS RESERVATION HAS BEEN PRE-PAID ** BOOKING NOTE : Payment charge is EUR 1…"
select select
checkbox input "false"
type input "210"
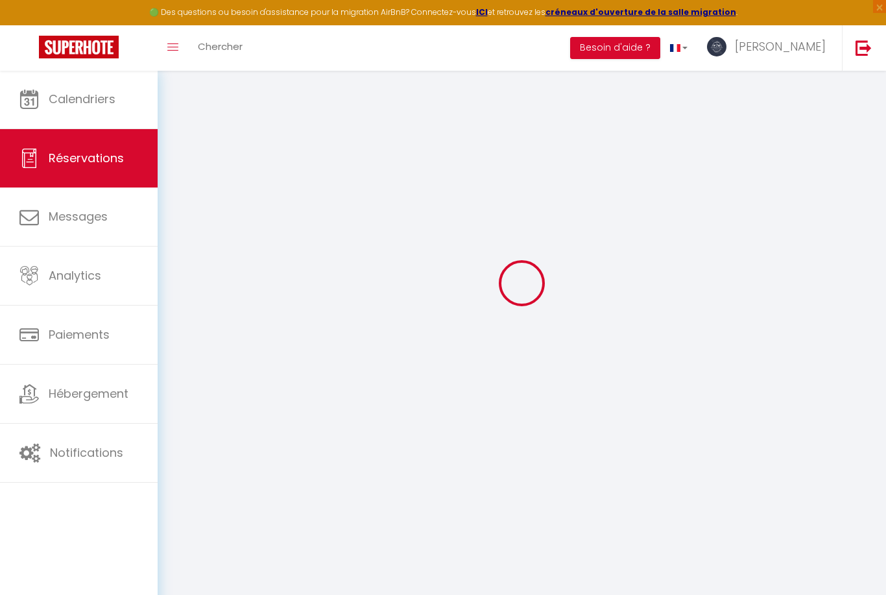
type input "36.48"
select select
checkbox input "false"
select select "16:00"
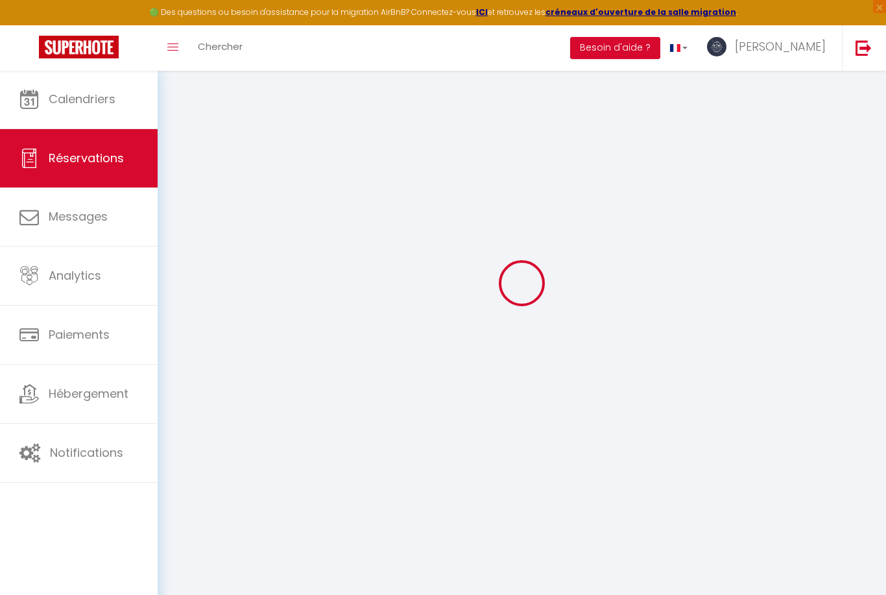
select select "10:00"
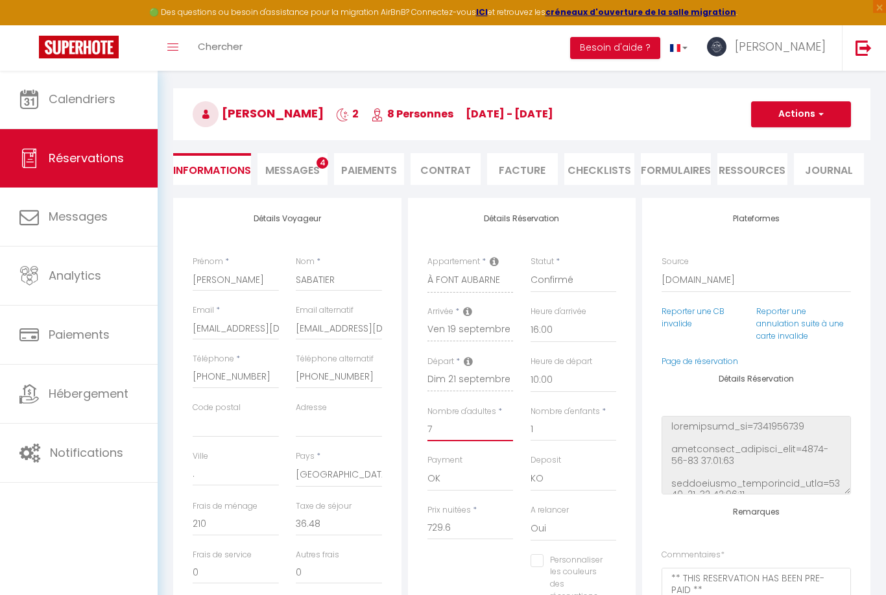
click at [444, 429] on input "7" at bounding box center [470, 429] width 86 height 23
type input "0"
checkbox input "false"
type input "8"
checkbox input "false"
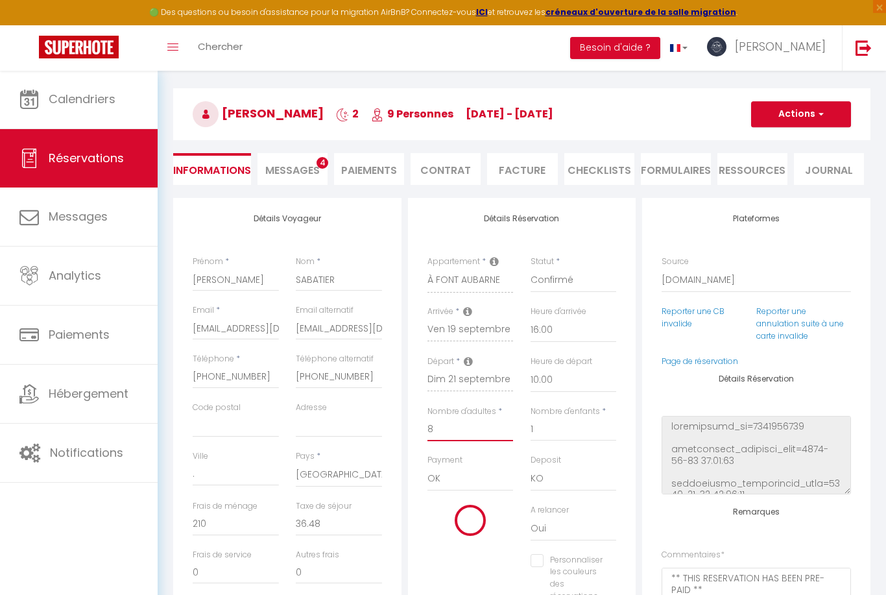
type input "31.36"
type input "641"
checkbox input "false"
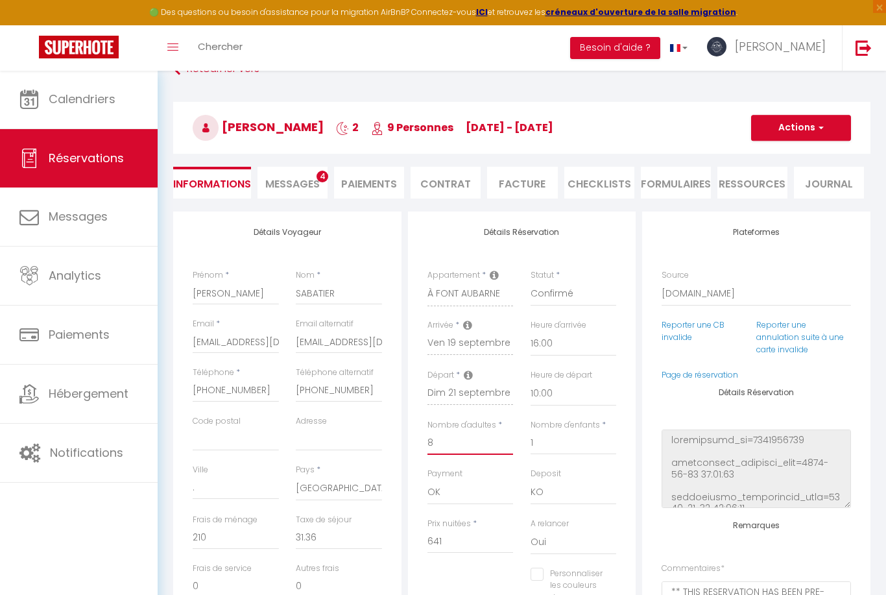
scroll to position [1, 0]
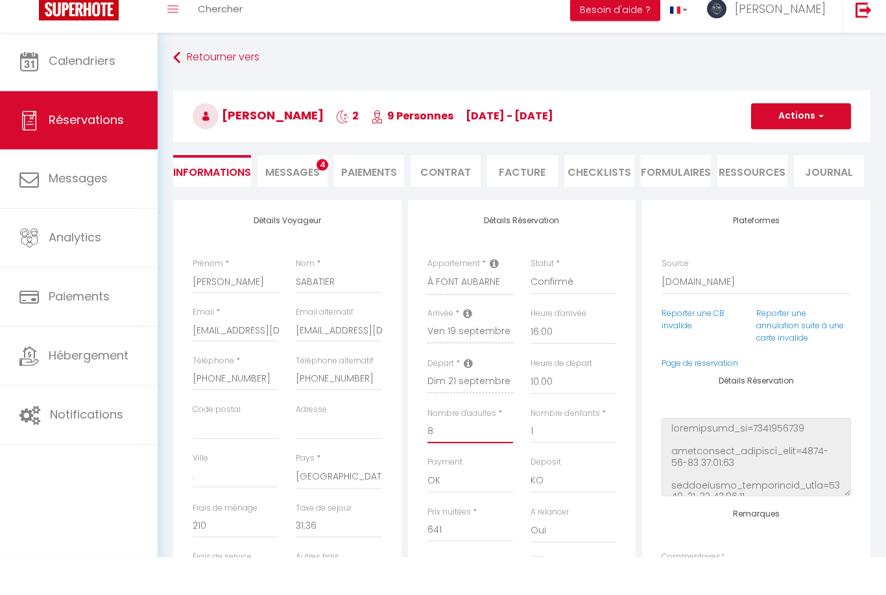
type input "8"
click at [794, 141] on button "Actions" at bounding box center [801, 154] width 100 height 26
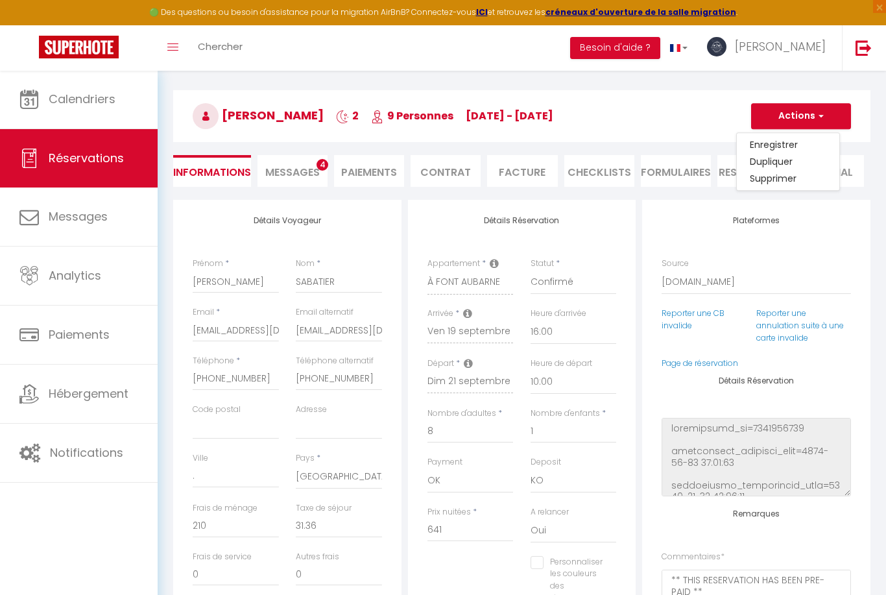
click at [767, 139] on link "Enregistrer" at bounding box center [788, 144] width 102 height 17
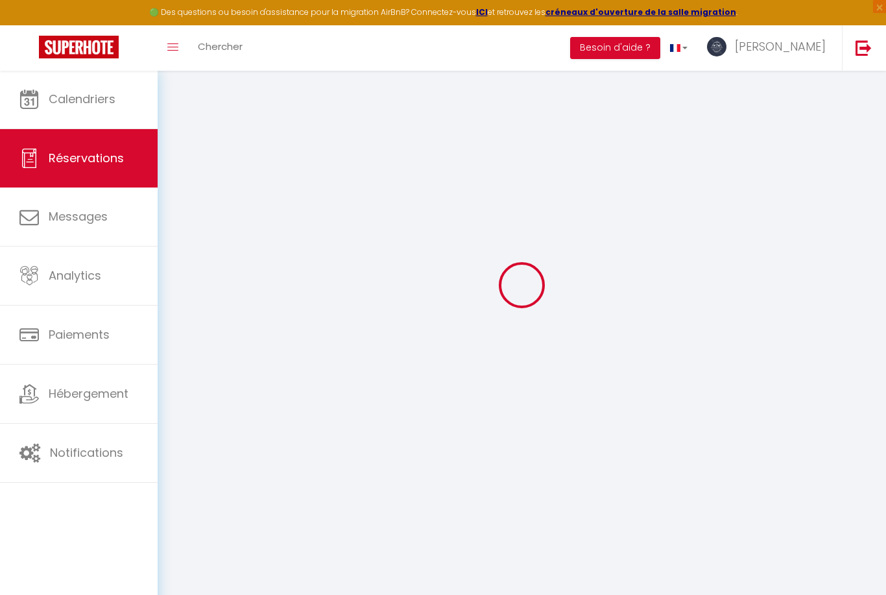
select select "not_cancelled"
